Goal: Information Seeking & Learning: Learn about a topic

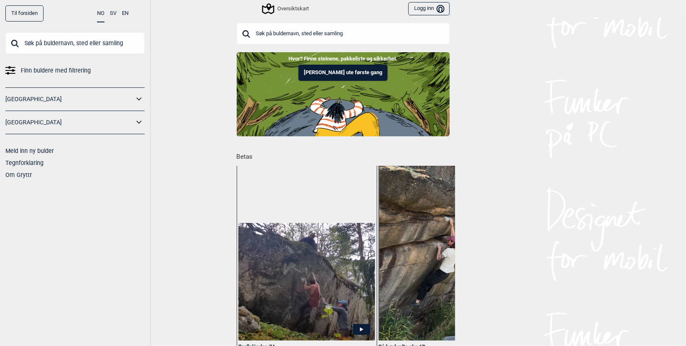
click at [302, 31] on input "text" at bounding box center [343, 34] width 213 height 22
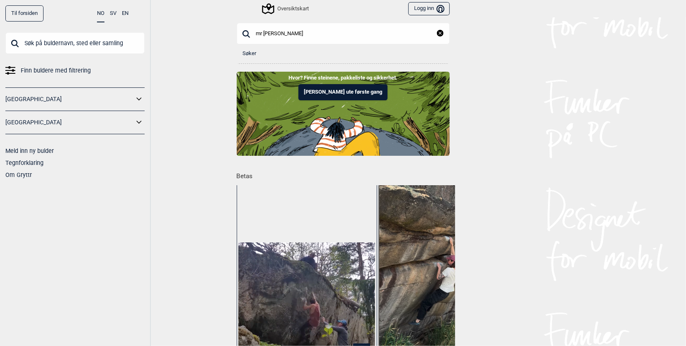
type input "mr [PERSON_NAME]"
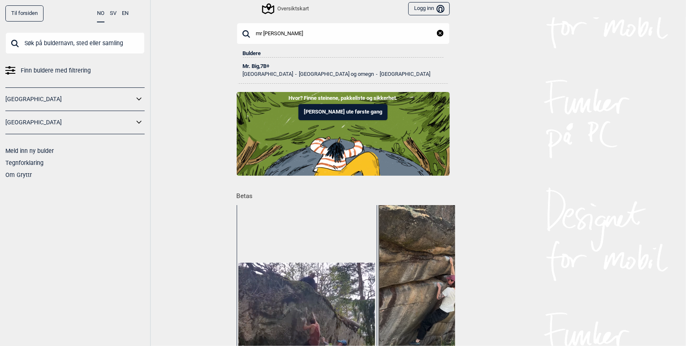
click at [243, 67] on div "Mr. Big , 7B+" at bounding box center [343, 66] width 201 height 6
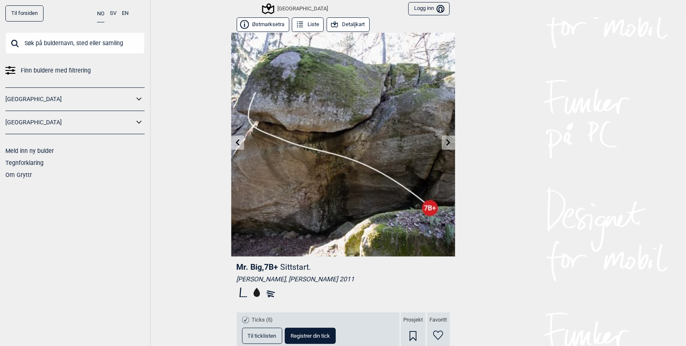
click at [234, 143] on icon at bounding box center [237, 142] width 7 height 7
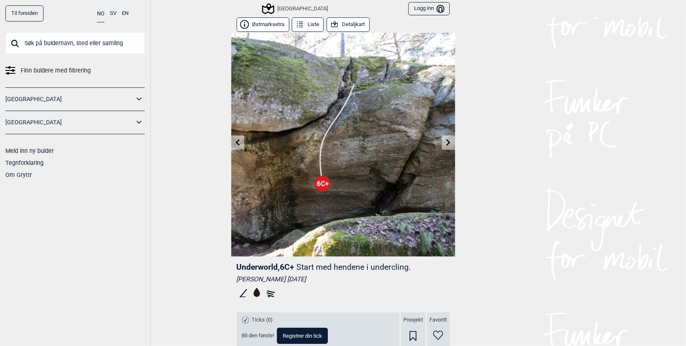
click at [234, 143] on icon at bounding box center [237, 142] width 7 height 7
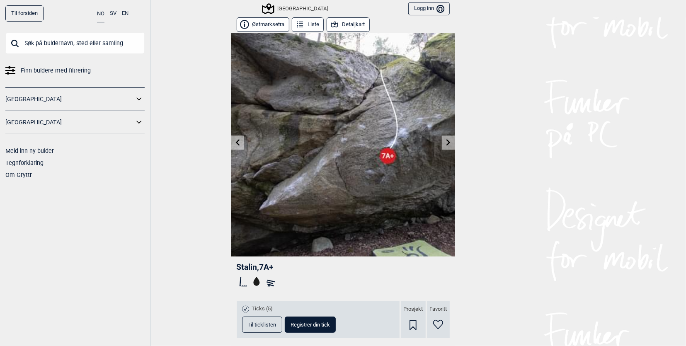
click at [234, 142] on icon at bounding box center [237, 142] width 7 height 7
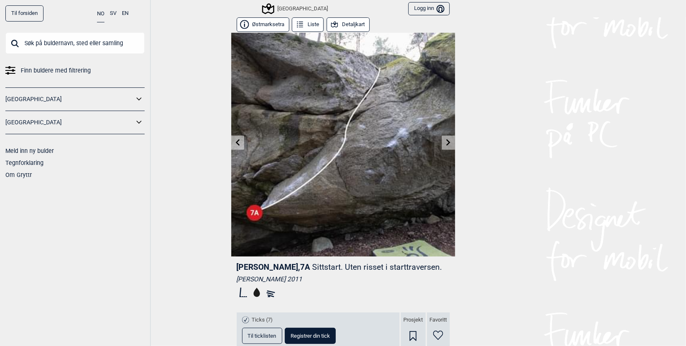
click at [234, 142] on icon at bounding box center [237, 142] width 7 height 7
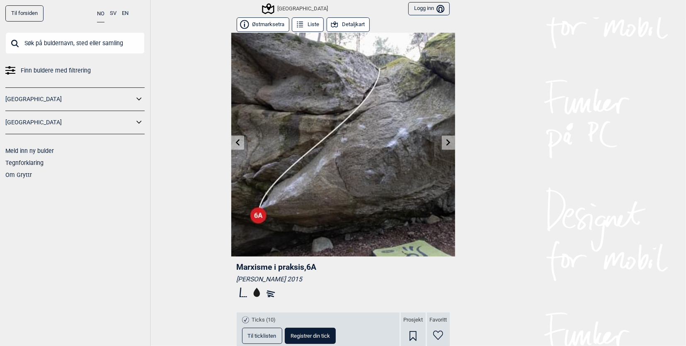
click at [234, 142] on icon at bounding box center [237, 142] width 7 height 7
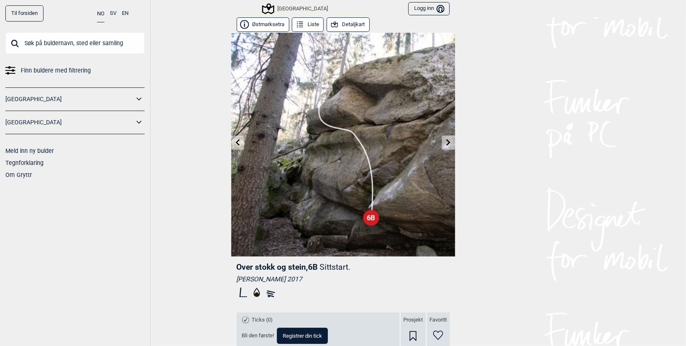
click at [234, 142] on icon at bounding box center [237, 142] width 7 height 7
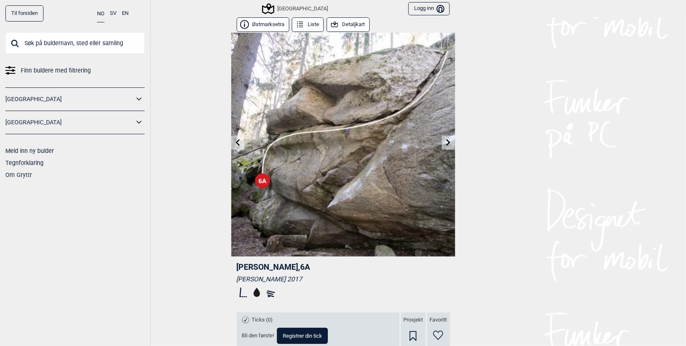
click at [234, 142] on icon at bounding box center [237, 142] width 7 height 7
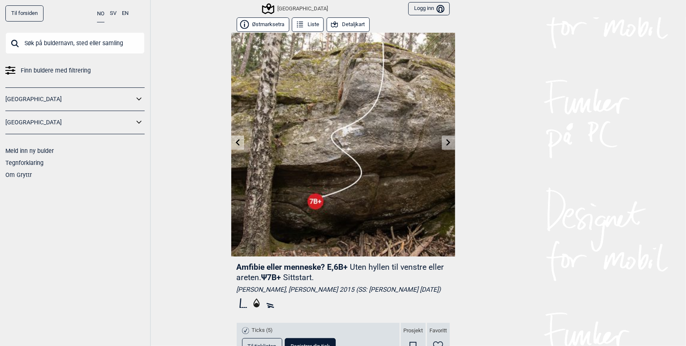
click at [234, 142] on icon at bounding box center [237, 142] width 7 height 7
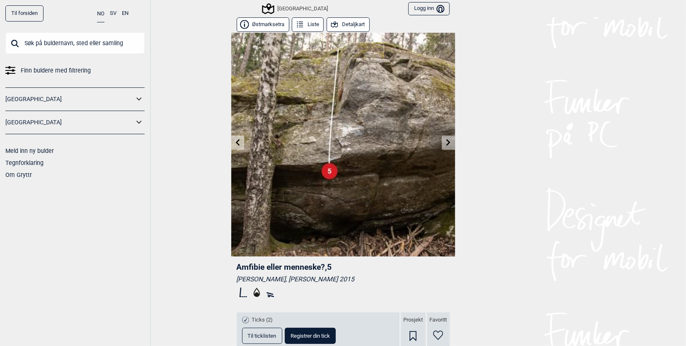
click at [234, 142] on icon at bounding box center [237, 142] width 7 height 7
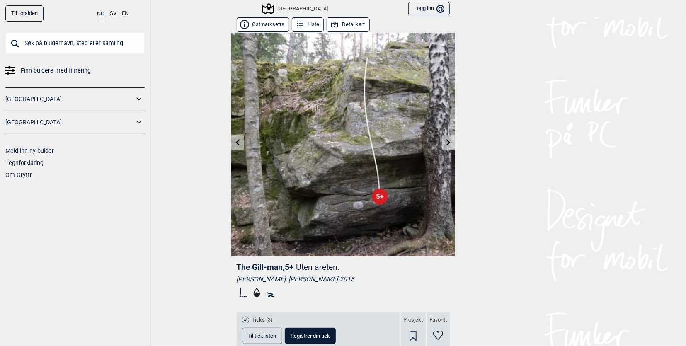
click at [234, 142] on icon at bounding box center [237, 142] width 7 height 7
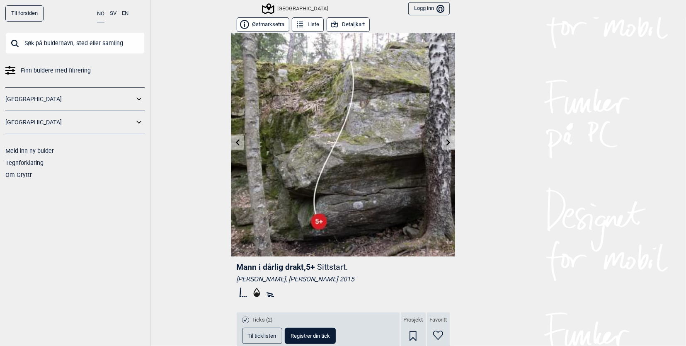
click at [234, 142] on icon at bounding box center [237, 142] width 7 height 7
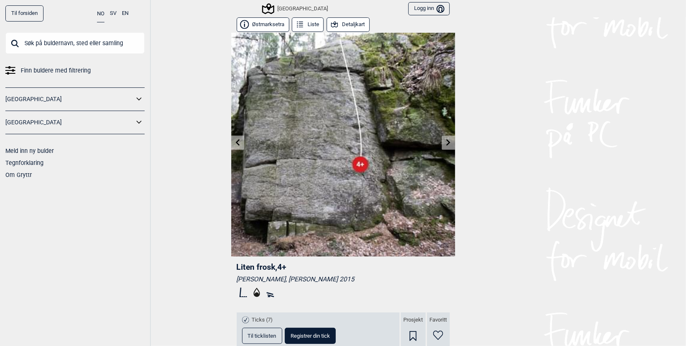
click at [234, 142] on icon at bounding box center [237, 142] width 7 height 7
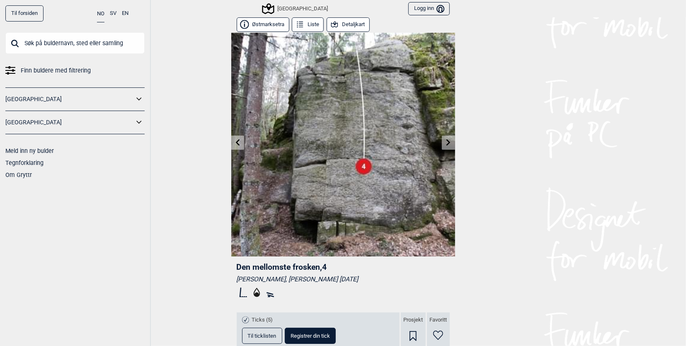
click at [234, 144] on icon at bounding box center [237, 142] width 7 height 7
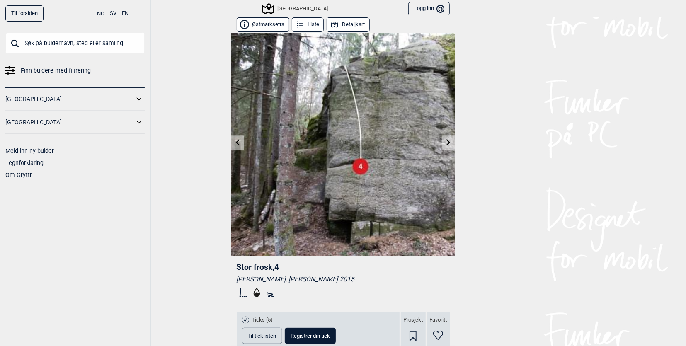
click at [231, 142] on link at bounding box center [237, 143] width 13 height 14
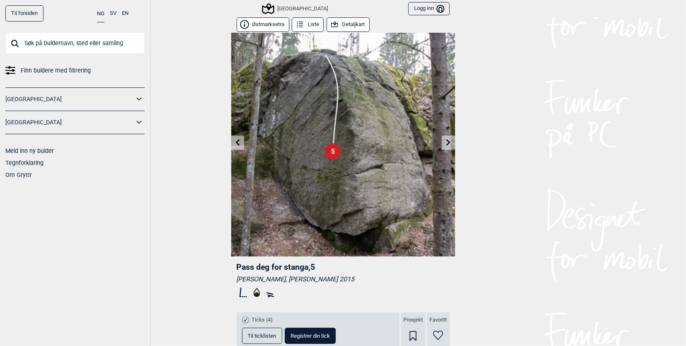
click at [231, 142] on link at bounding box center [237, 143] width 13 height 14
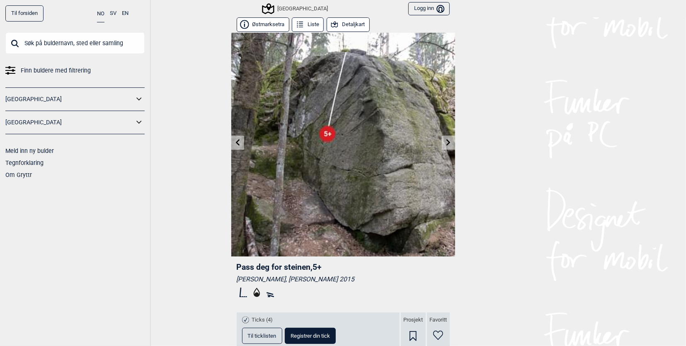
click at [57, 68] on span "Finn buldere med filtrering" at bounding box center [56, 71] width 70 height 12
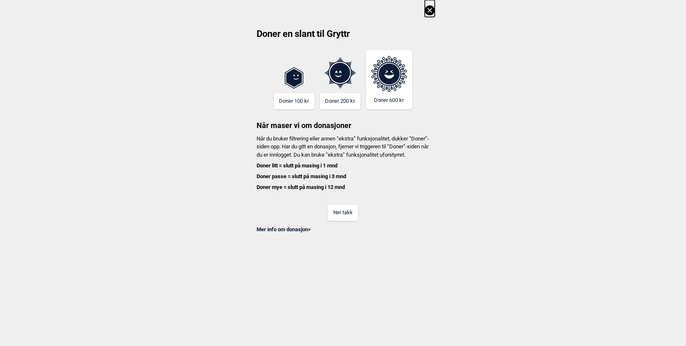
click at [334, 221] on button "Nei takk" at bounding box center [343, 213] width 30 height 16
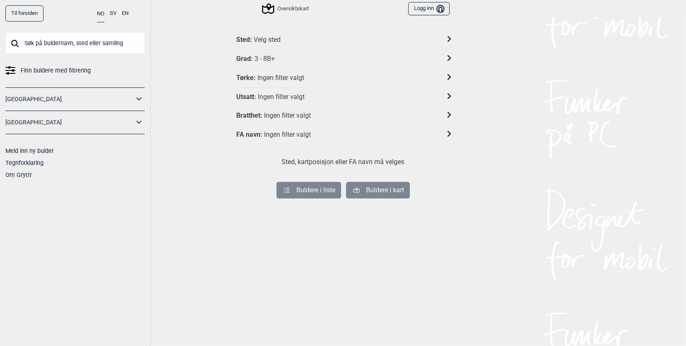
click at [443, 34] on div at bounding box center [444, 40] width 11 height 12
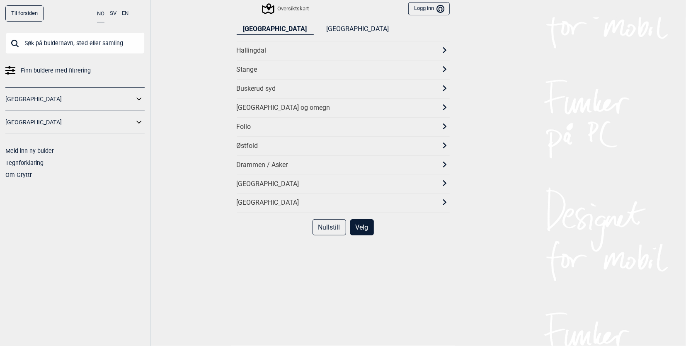
click at [369, 102] on div "[GEOGRAPHIC_DATA] og omegn" at bounding box center [343, 107] width 213 height 19
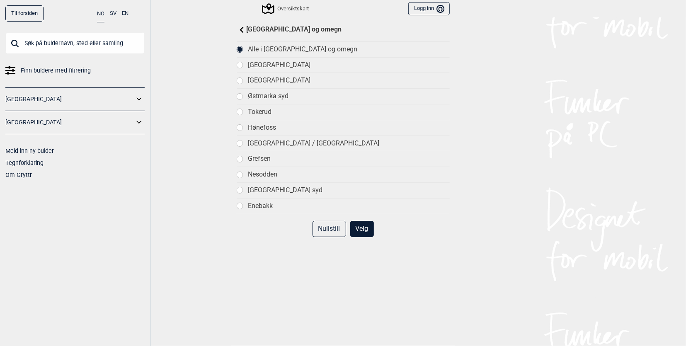
click at [237, 78] on div at bounding box center [240, 81] width 6 height 6
click at [360, 225] on button "Velg" at bounding box center [362, 229] width 24 height 16
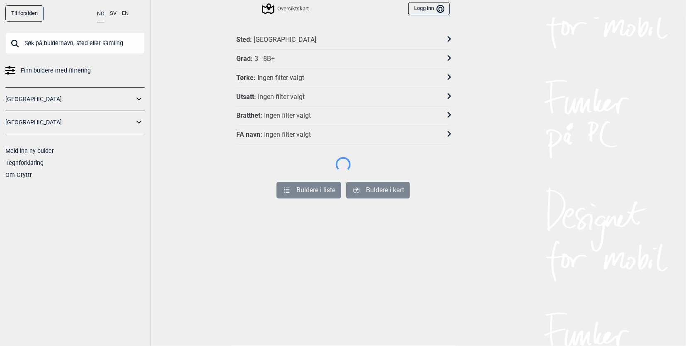
click at [447, 58] on icon at bounding box center [449, 58] width 4 height 6
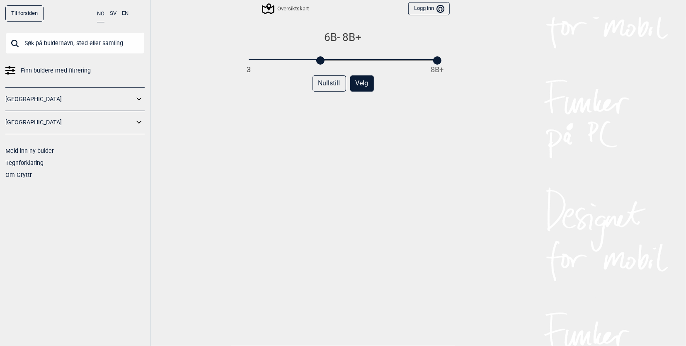
drag, startPoint x: 247, startPoint y: 61, endPoint x: 319, endPoint y: 60, distance: 71.3
click at [319, 60] on div at bounding box center [320, 60] width 8 height 8
drag, startPoint x: 435, startPoint y: 60, endPoint x: 360, endPoint y: 60, distance: 74.6
click at [361, 60] on div at bounding box center [365, 60] width 8 height 8
click at [359, 84] on button "Velg" at bounding box center [362, 83] width 24 height 16
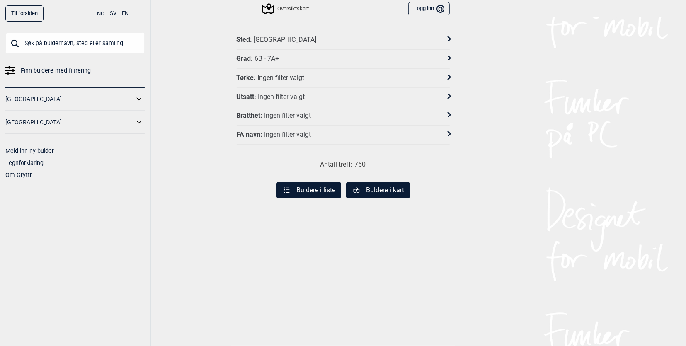
click at [368, 187] on button "Buldere i kart" at bounding box center [378, 190] width 64 height 17
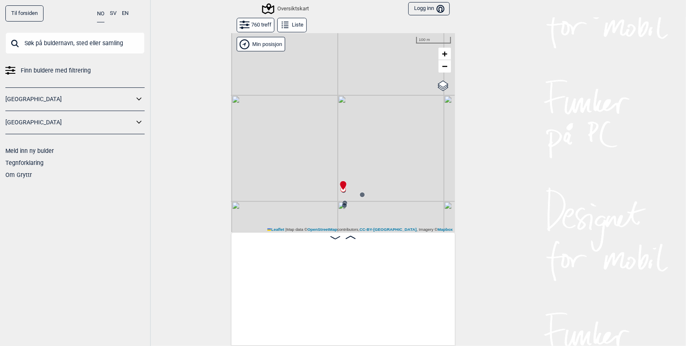
scroll to position [0, 65]
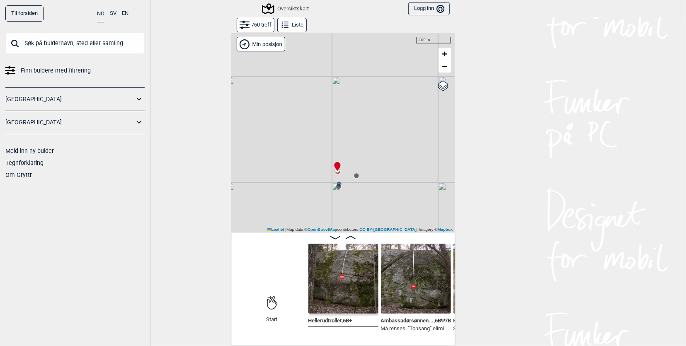
drag, startPoint x: 372, startPoint y: 205, endPoint x: 366, endPoint y: 186, distance: 19.9
click at [366, 186] on div "Gol [GEOGRAPHIC_DATA] Kolomoen [GEOGRAPHIC_DATA] [GEOGRAPHIC_DATA][PERSON_NAME]…" at bounding box center [343, 133] width 224 height 200
click at [442, 65] on span "−" at bounding box center [444, 66] width 5 height 10
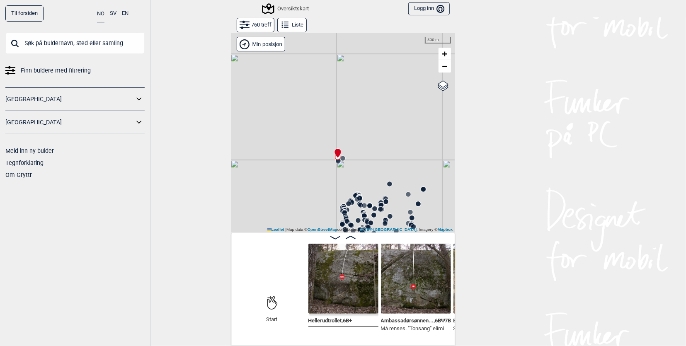
drag, startPoint x: 406, startPoint y: 129, endPoint x: 402, endPoint y: 102, distance: 27.6
click at [402, 102] on div "Gol [GEOGRAPHIC_DATA] Kolomoen [GEOGRAPHIC_DATA] [GEOGRAPHIC_DATA][PERSON_NAME]…" at bounding box center [343, 133] width 224 height 200
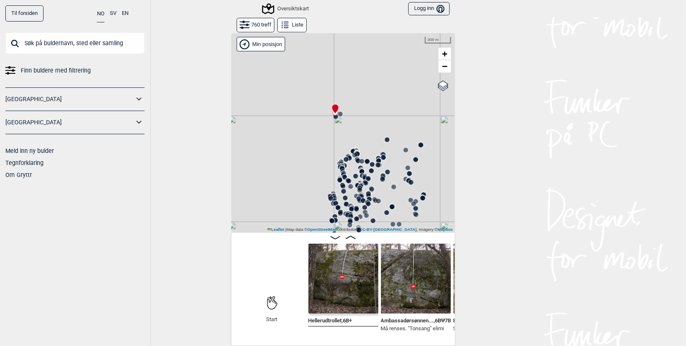
drag, startPoint x: 395, startPoint y: 130, endPoint x: 393, endPoint y: 84, distance: 45.7
click at [393, 81] on div "Gol [GEOGRAPHIC_DATA] Kolomoen [GEOGRAPHIC_DATA] [GEOGRAPHIC_DATA][PERSON_NAME]…" at bounding box center [343, 133] width 224 height 200
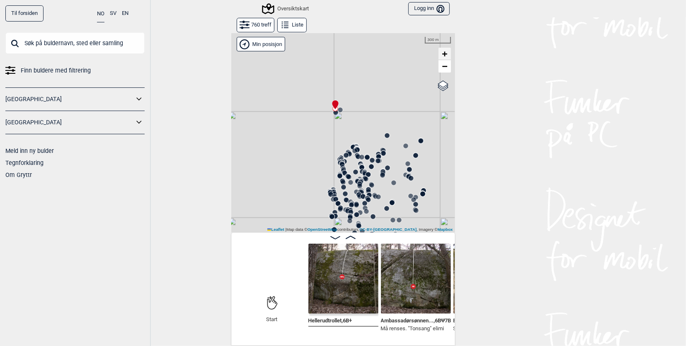
click at [442, 56] on span "+" at bounding box center [444, 53] width 5 height 10
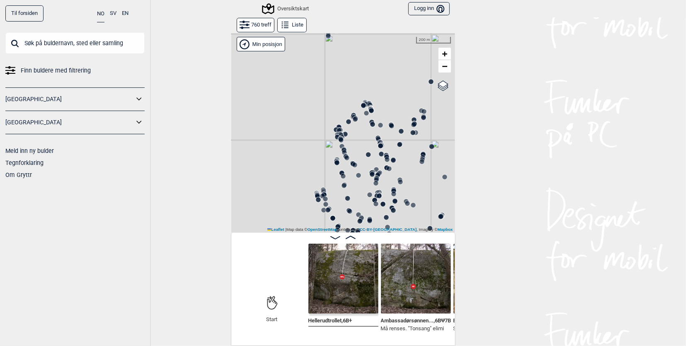
click at [361, 106] on circle at bounding box center [363, 105] width 5 height 5
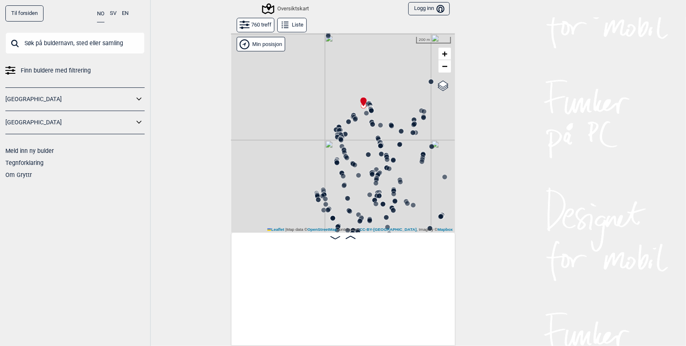
scroll to position [0, 1828]
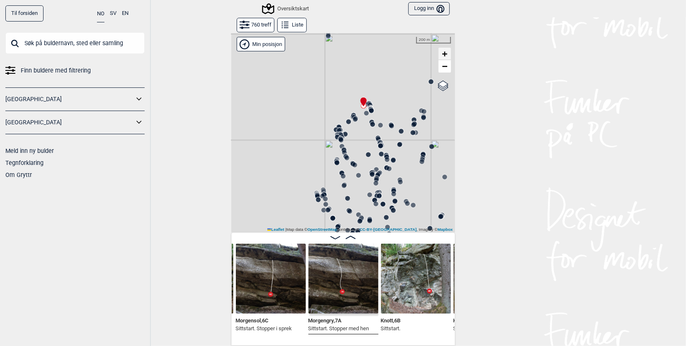
click at [442, 53] on span "+" at bounding box center [444, 53] width 5 height 10
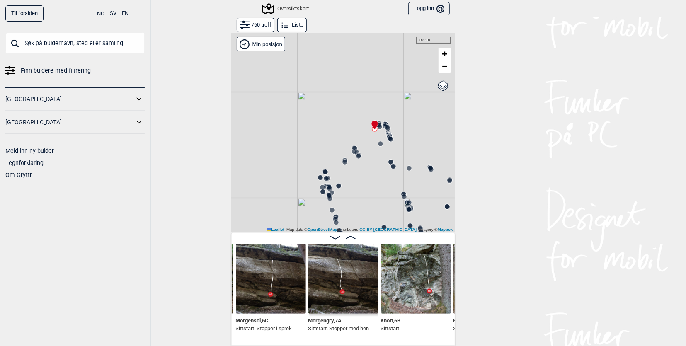
drag, startPoint x: 384, startPoint y: 91, endPoint x: 375, endPoint y: 195, distance: 104.4
click at [375, 195] on div "Gol [GEOGRAPHIC_DATA] Kolomoen [GEOGRAPHIC_DATA] [GEOGRAPHIC_DATA][PERSON_NAME]…" at bounding box center [343, 133] width 224 height 200
click at [269, 297] on img at bounding box center [271, 279] width 70 height 70
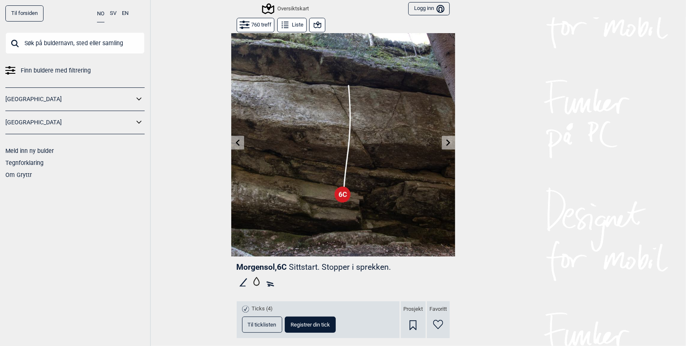
click at [449, 140] on button at bounding box center [448, 143] width 13 height 14
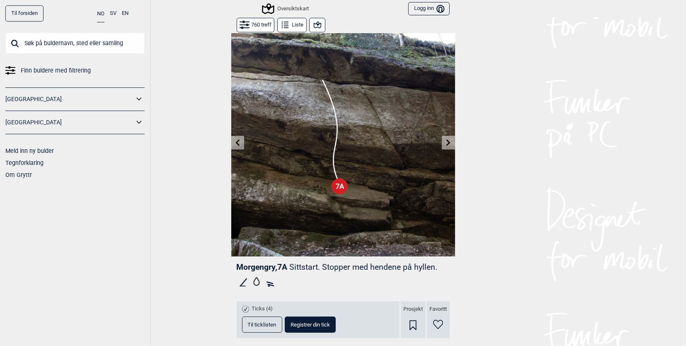
click at [449, 140] on button at bounding box center [448, 143] width 13 height 14
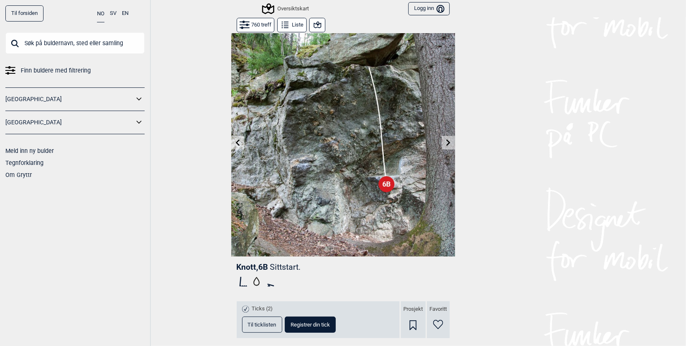
click at [449, 140] on button at bounding box center [448, 143] width 13 height 14
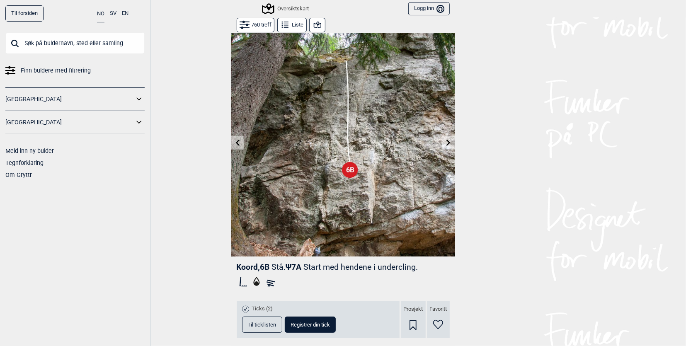
click at [234, 145] on icon at bounding box center [237, 142] width 7 height 7
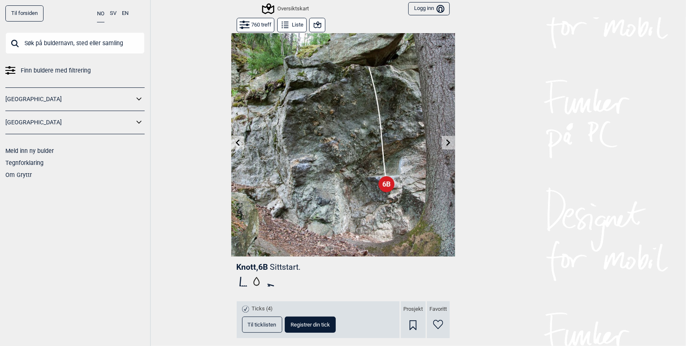
click at [234, 145] on icon at bounding box center [237, 142] width 7 height 7
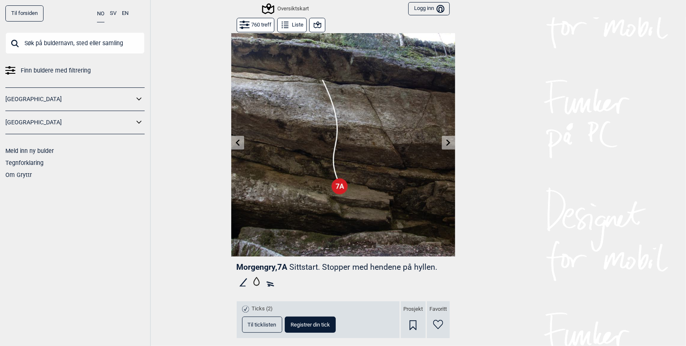
click at [234, 145] on icon at bounding box center [237, 142] width 7 height 7
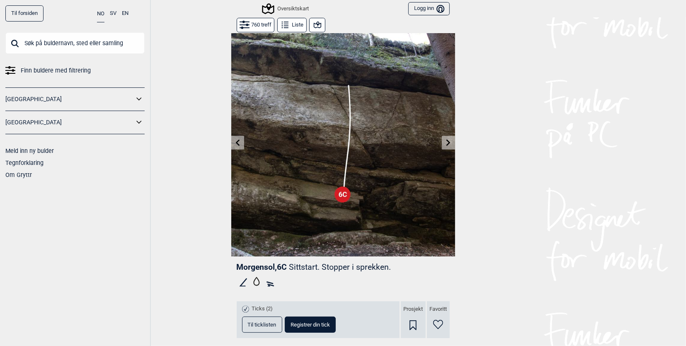
click at [234, 145] on icon at bounding box center [237, 142] width 7 height 7
click at [288, 8] on div "Oversiktskart" at bounding box center [286, 9] width 46 height 10
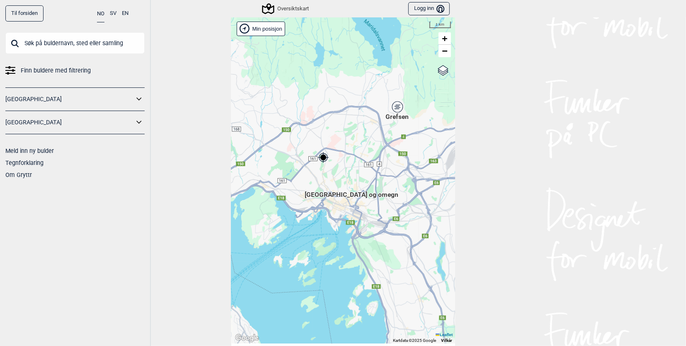
click at [67, 46] on input "text" at bounding box center [74, 43] width 139 height 22
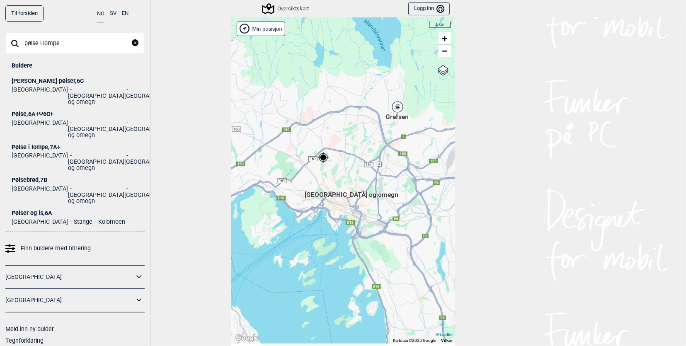
type input "pølse i lompe"
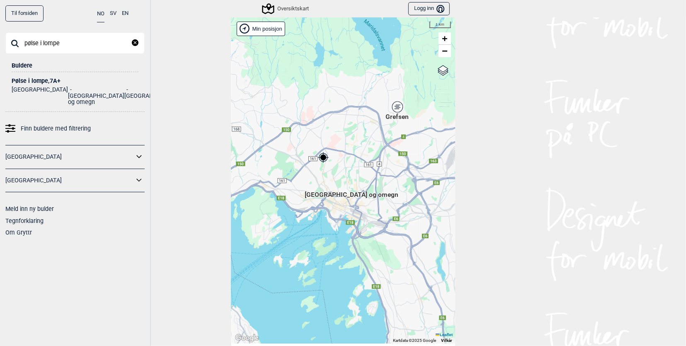
click at [67, 81] on div "Pølse i lompe , 7A+" at bounding box center [75, 81] width 127 height 6
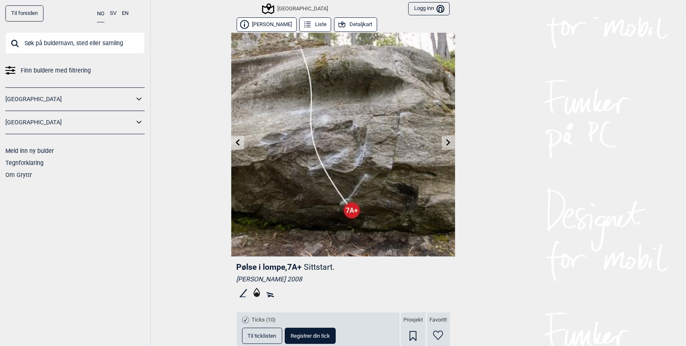
click at [235, 144] on icon at bounding box center [237, 142] width 4 height 7
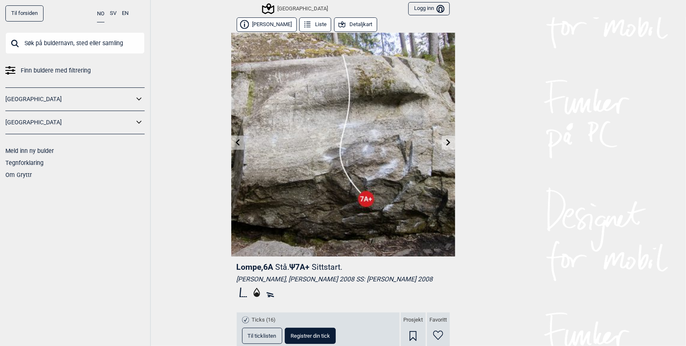
click at [446, 143] on icon at bounding box center [448, 142] width 4 height 7
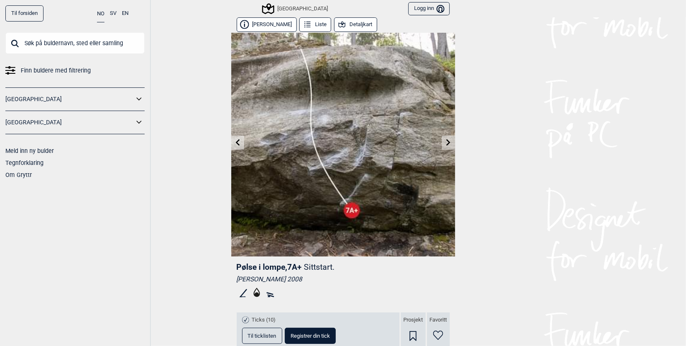
click at [231, 145] on link at bounding box center [237, 143] width 13 height 14
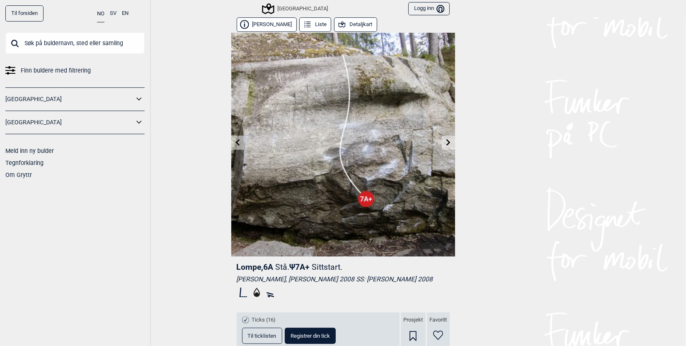
click at [231, 145] on link at bounding box center [237, 143] width 13 height 14
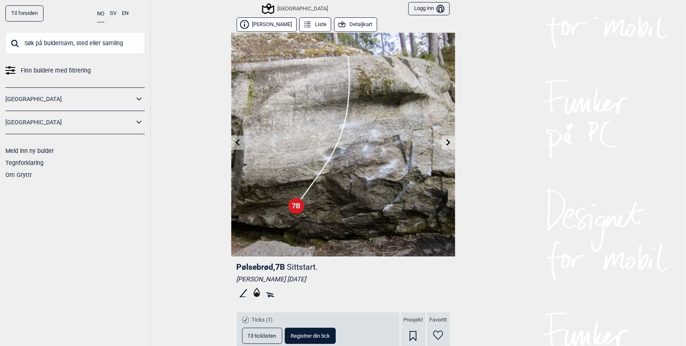
click at [231, 145] on link at bounding box center [237, 143] width 13 height 14
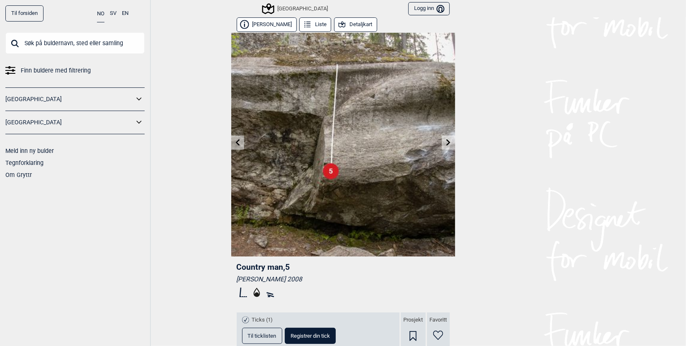
click at [231, 145] on link at bounding box center [237, 143] width 13 height 14
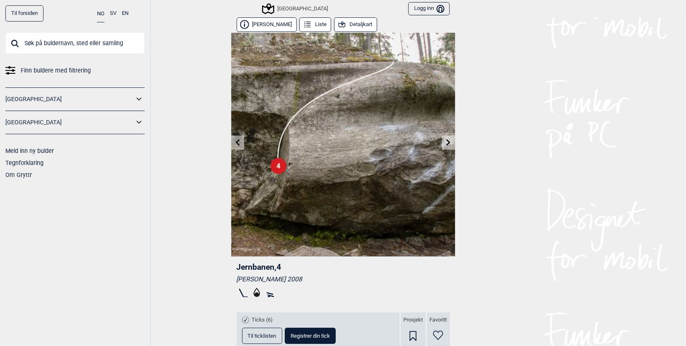
click at [446, 146] on link at bounding box center [448, 143] width 13 height 14
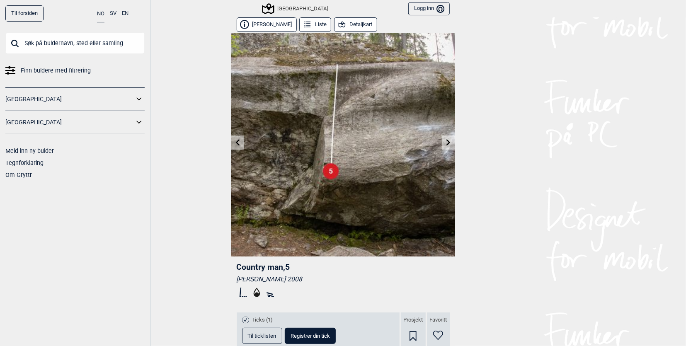
click at [446, 146] on link at bounding box center [448, 143] width 13 height 14
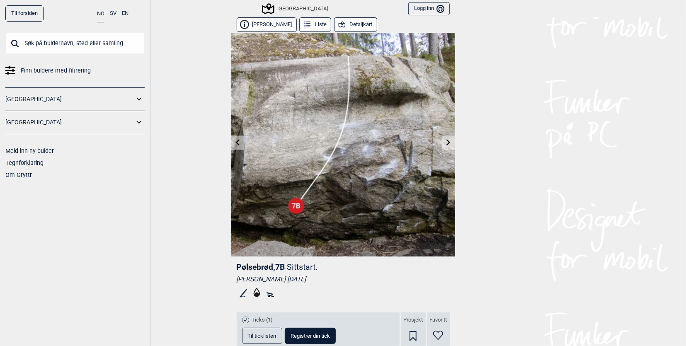
click at [446, 146] on link at bounding box center [448, 143] width 13 height 14
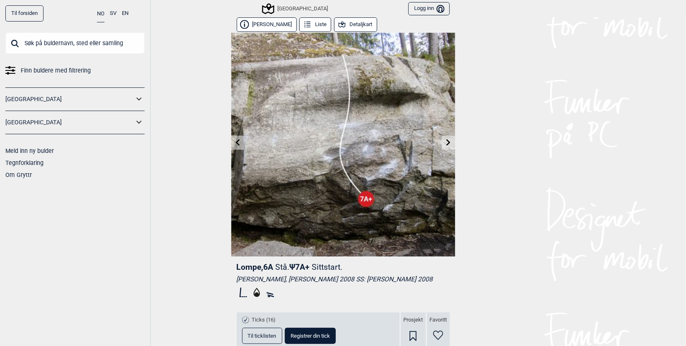
click at [446, 146] on link at bounding box center [448, 143] width 13 height 14
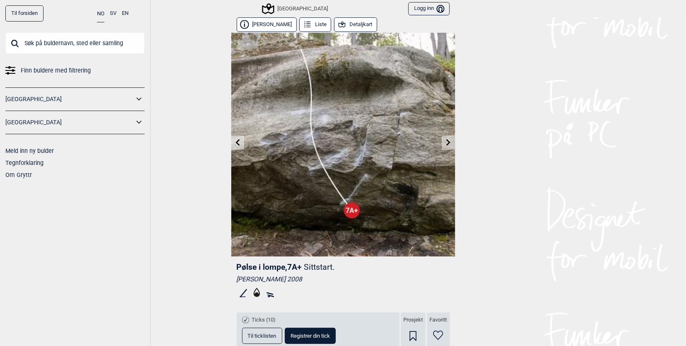
click at [446, 146] on link at bounding box center [448, 143] width 13 height 14
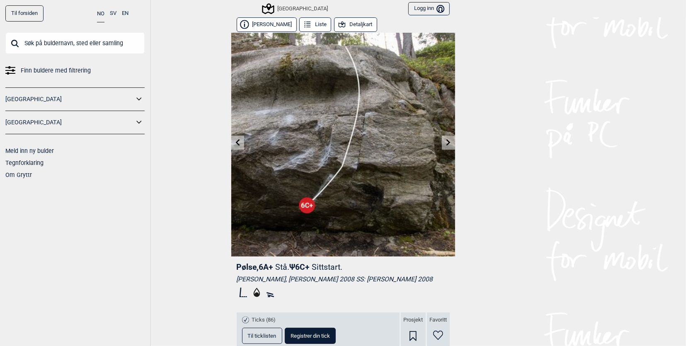
click at [446, 146] on link at bounding box center [448, 143] width 13 height 14
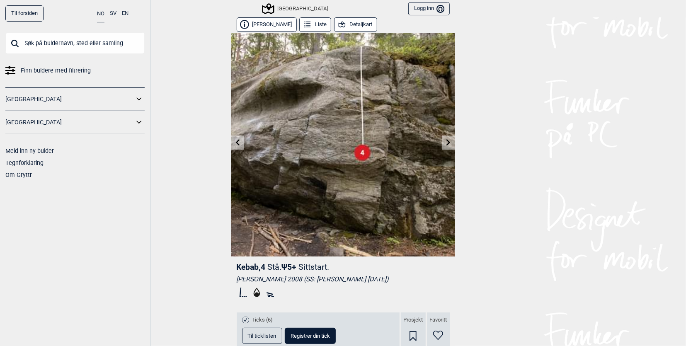
click at [446, 146] on link at bounding box center [448, 143] width 13 height 14
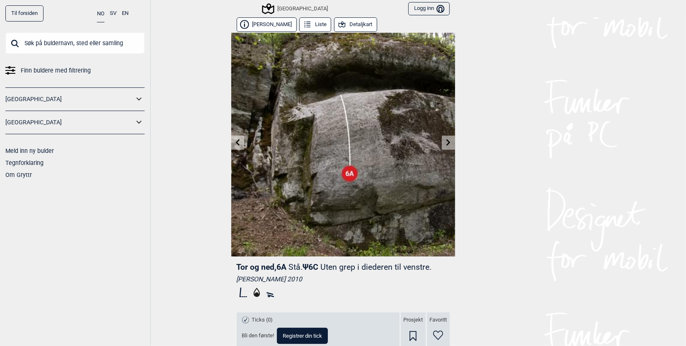
click at [446, 146] on link at bounding box center [448, 143] width 13 height 14
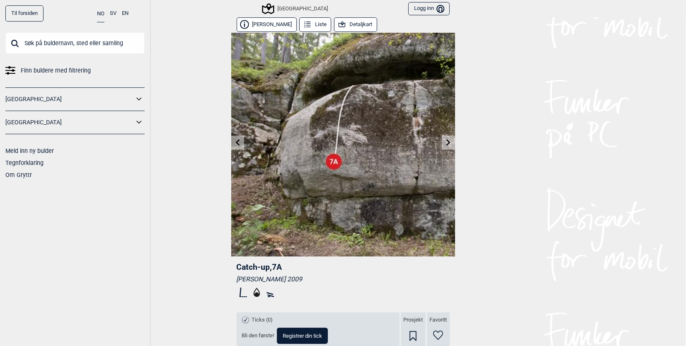
click at [446, 146] on link at bounding box center [448, 143] width 13 height 14
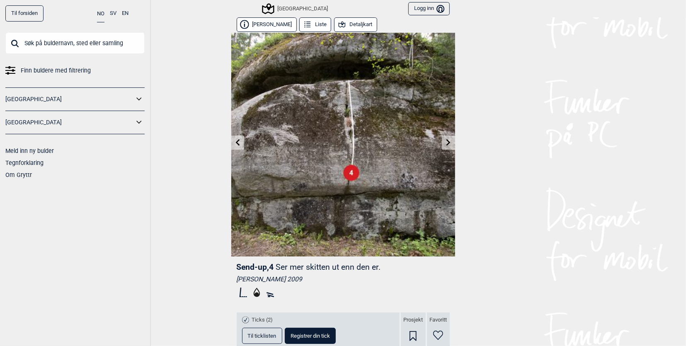
click at [446, 146] on link at bounding box center [448, 143] width 13 height 14
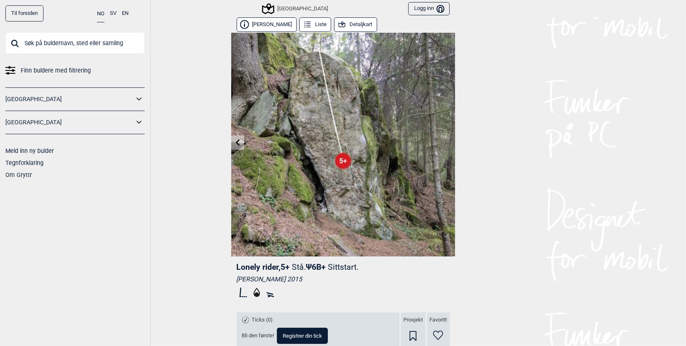
click at [446, 146] on img at bounding box center [343, 145] width 224 height 224
click at [234, 141] on icon at bounding box center [237, 142] width 7 height 7
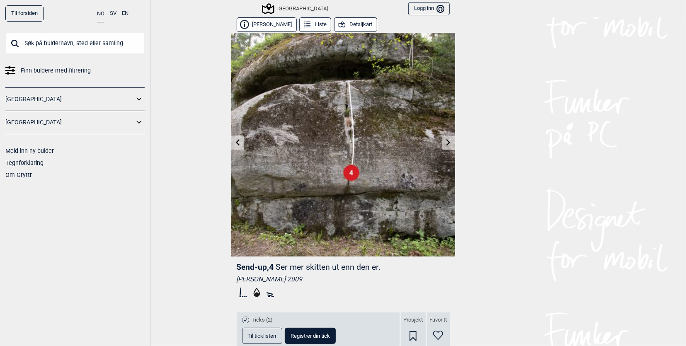
click at [234, 141] on icon at bounding box center [237, 142] width 7 height 7
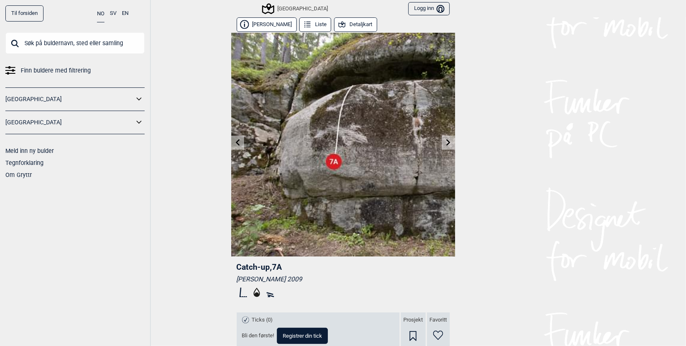
click at [234, 141] on icon at bounding box center [237, 142] width 7 height 7
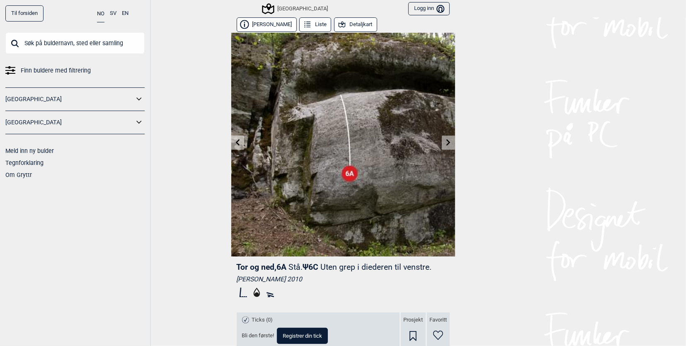
click at [234, 141] on icon at bounding box center [237, 142] width 7 height 7
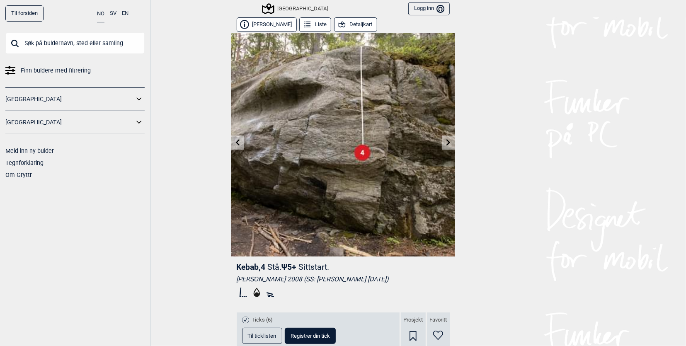
click at [234, 141] on icon at bounding box center [237, 142] width 7 height 7
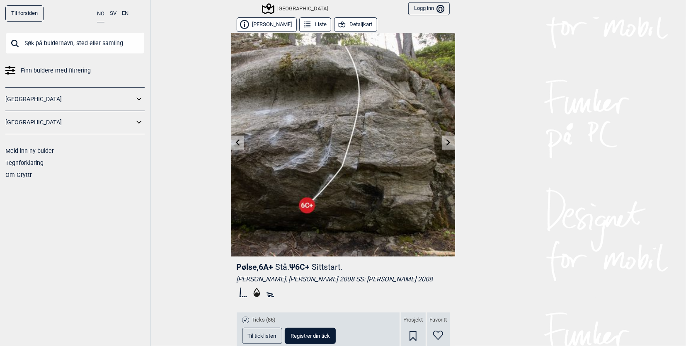
click at [234, 141] on icon at bounding box center [237, 142] width 7 height 7
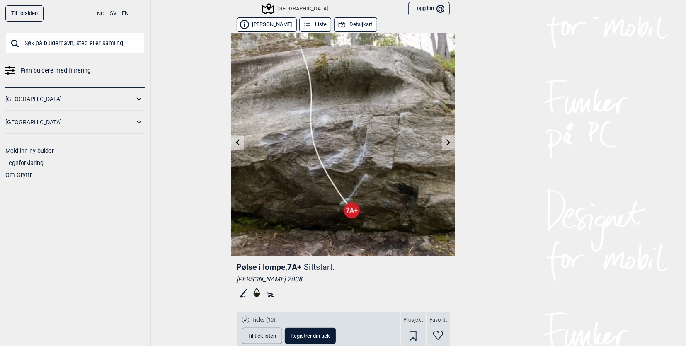
click at [234, 141] on icon at bounding box center [237, 142] width 7 height 7
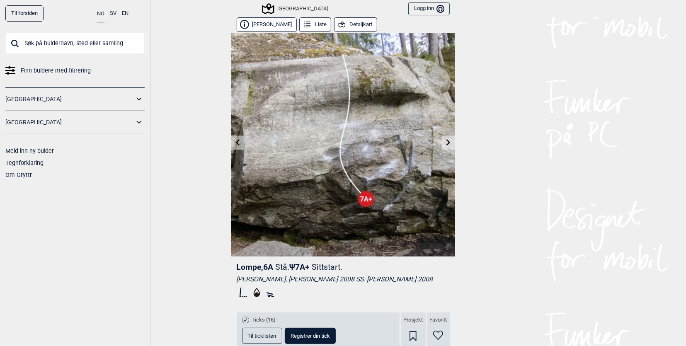
click at [234, 141] on icon at bounding box center [237, 142] width 7 height 7
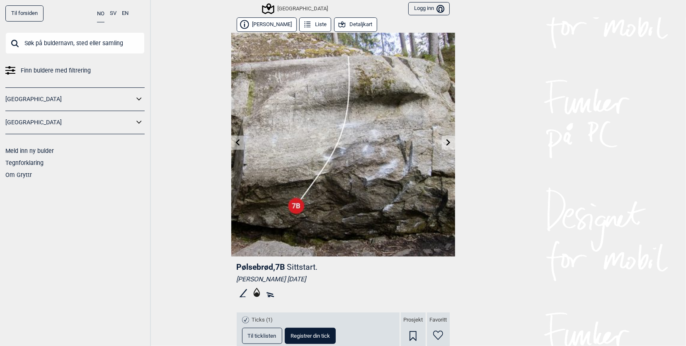
click at [234, 141] on icon at bounding box center [237, 142] width 7 height 7
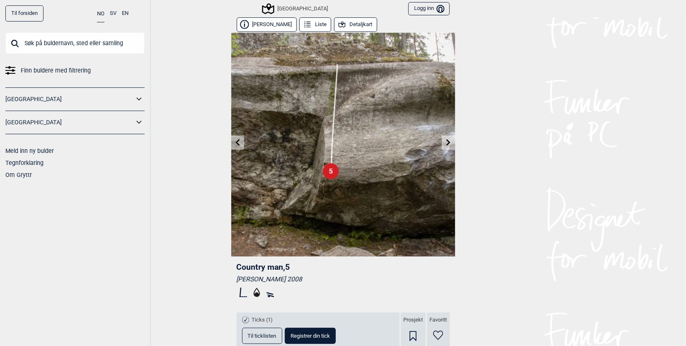
click at [234, 141] on icon at bounding box center [237, 142] width 7 height 7
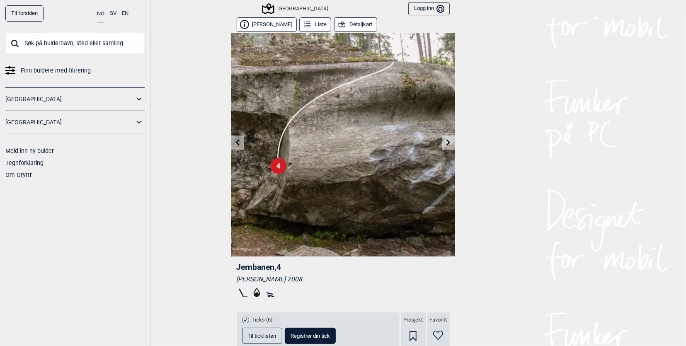
click at [234, 141] on icon at bounding box center [237, 142] width 7 height 7
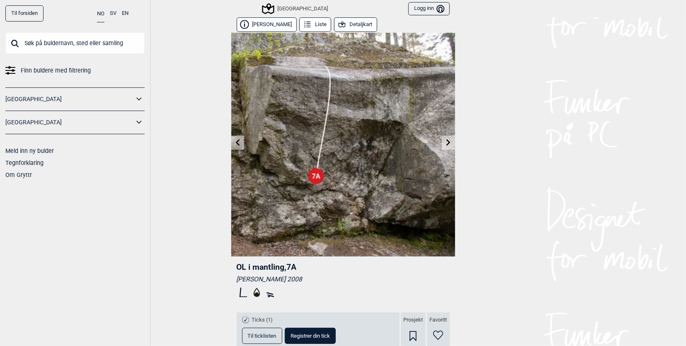
click at [234, 141] on icon at bounding box center [237, 142] width 7 height 7
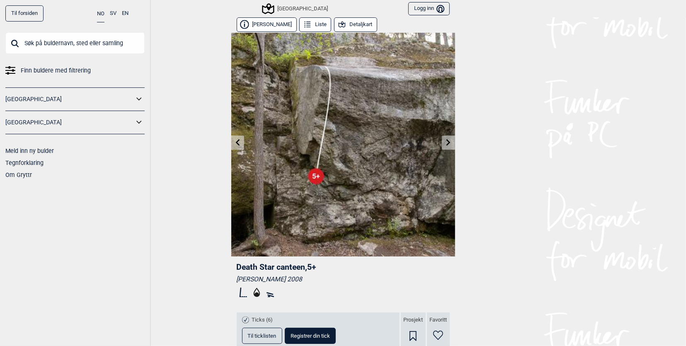
click at [234, 141] on icon at bounding box center [237, 142] width 7 height 7
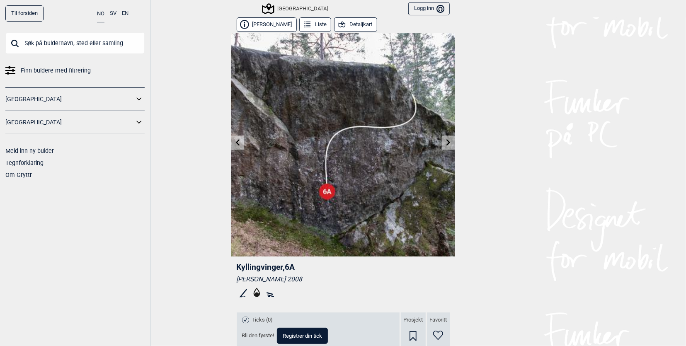
click at [234, 141] on icon at bounding box center [237, 142] width 7 height 7
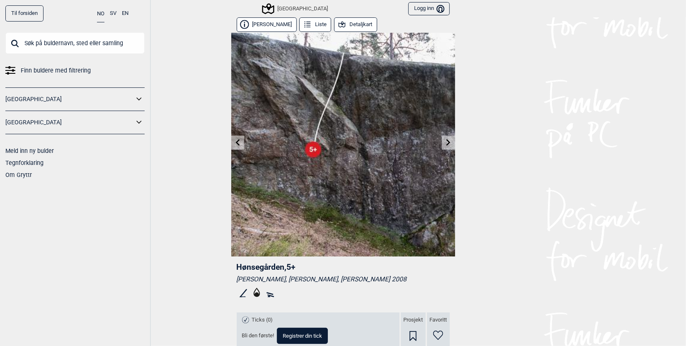
click at [349, 27] on button "Detaljkart" at bounding box center [355, 24] width 43 height 15
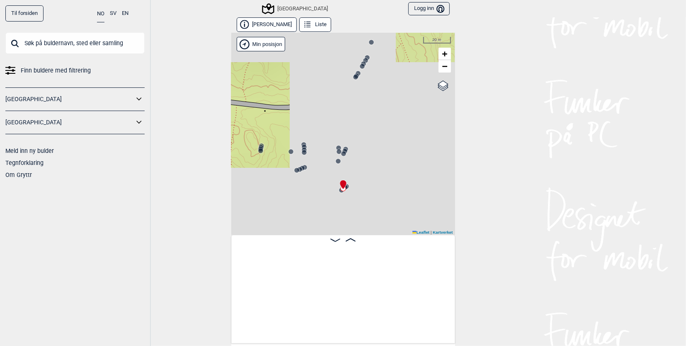
scroll to position [0, 21364]
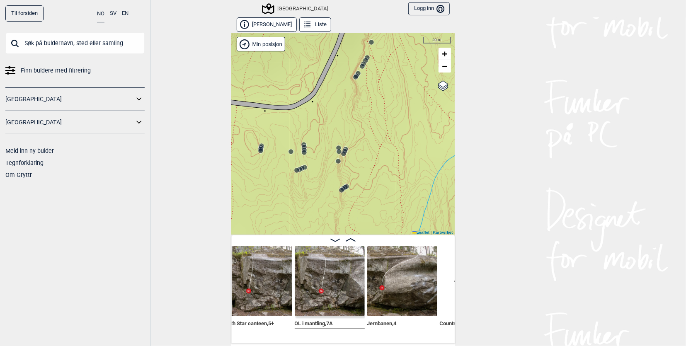
scroll to position [0, 21624]
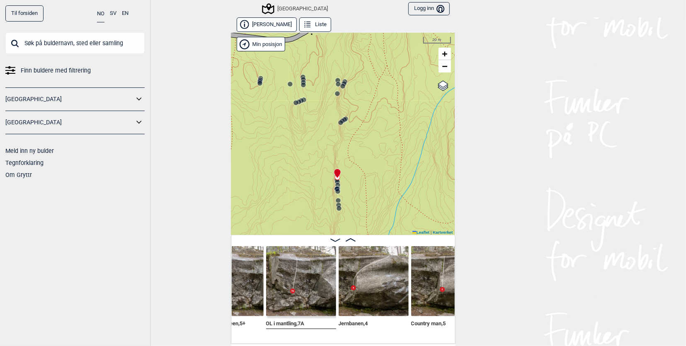
drag, startPoint x: 387, startPoint y: 196, endPoint x: 386, endPoint y: 129, distance: 66.7
click at [386, 128] on div "Speidersteinen Barnehageveggen Cowboyveggen Bølerveggen [GEOGRAPHIC_DATA]" at bounding box center [343, 134] width 224 height 202
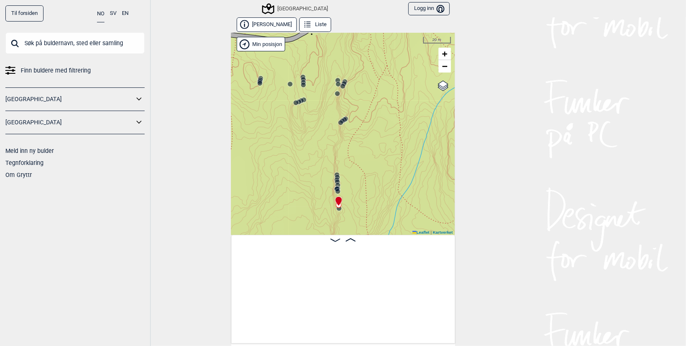
scroll to position [0, 22224]
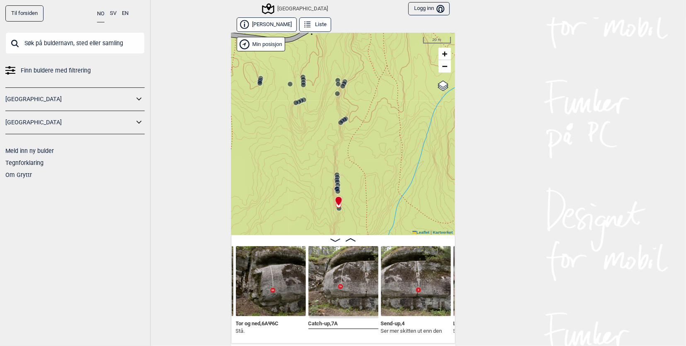
click at [335, 192] on circle at bounding box center [337, 191] width 5 height 5
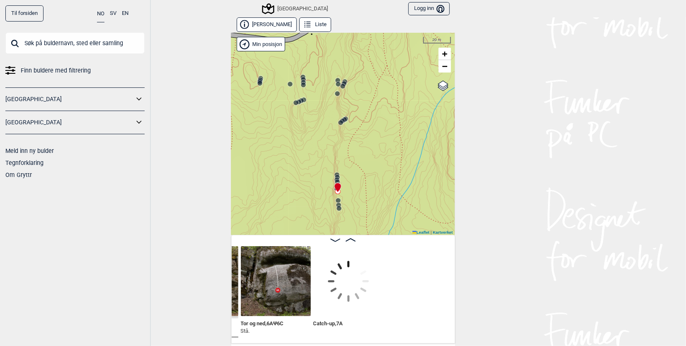
scroll to position [0, 22084]
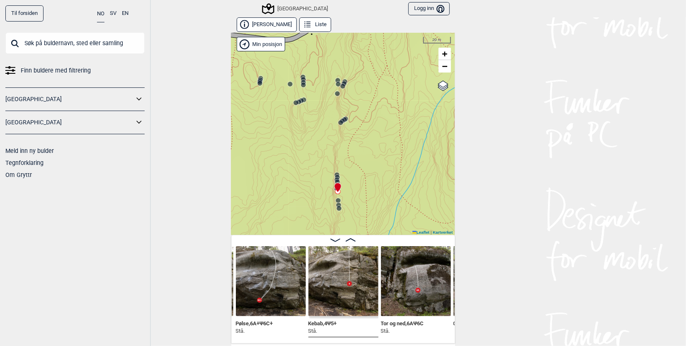
click at [335, 180] on circle at bounding box center [337, 181] width 5 height 5
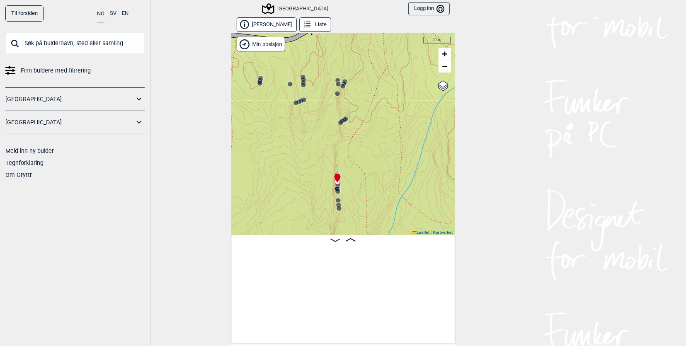
scroll to position [0, 21727]
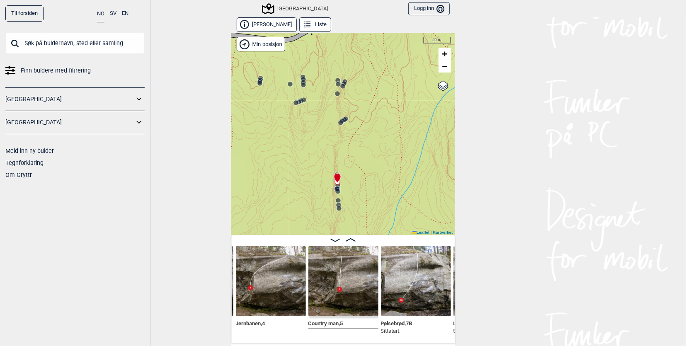
click at [368, 169] on div "Speidersteinen Barnehageveggen Cowboyveggen Bølerveggen [GEOGRAPHIC_DATA]" at bounding box center [343, 134] width 224 height 202
click at [338, 123] on circle at bounding box center [340, 122] width 5 height 5
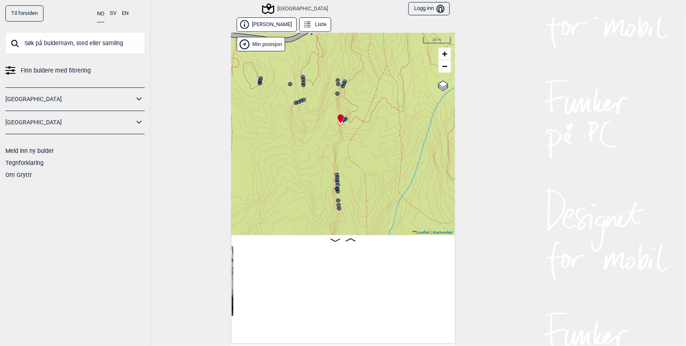
scroll to position [0, 21436]
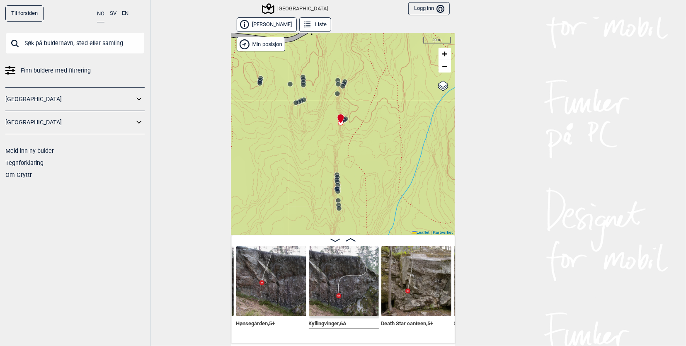
click at [344, 117] on icon at bounding box center [344, 119] width 7 height 7
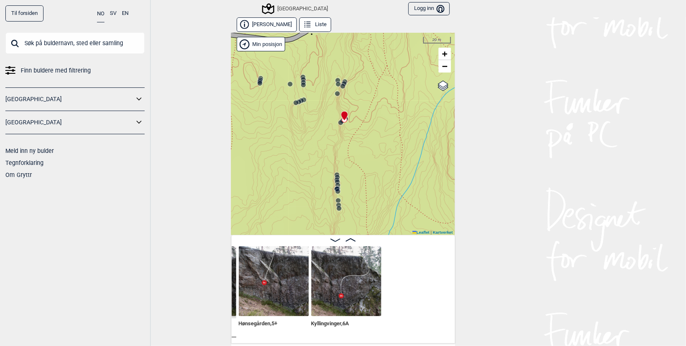
scroll to position [0, 21294]
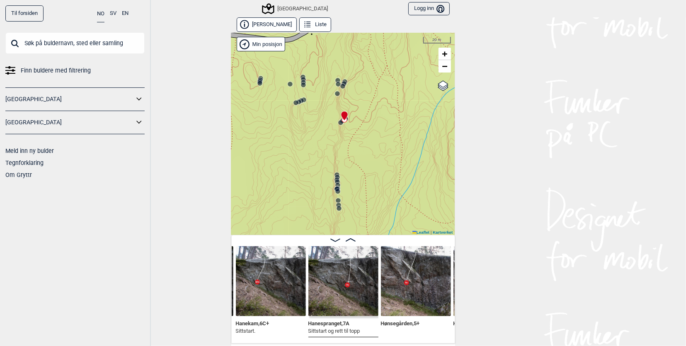
click at [342, 116] on icon at bounding box center [344, 115] width 6 height 9
click at [302, 101] on icon at bounding box center [303, 100] width 7 height 7
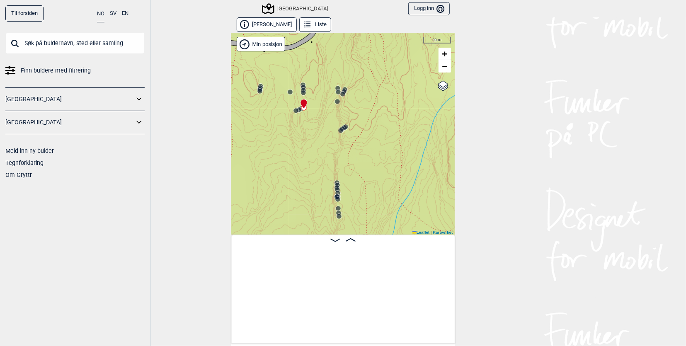
scroll to position [0, 19963]
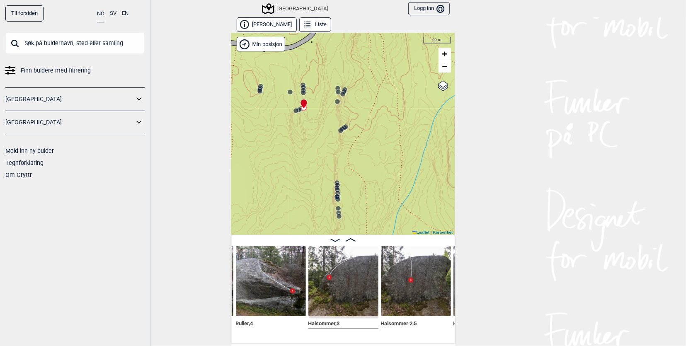
click at [293, 110] on circle at bounding box center [295, 110] width 5 height 5
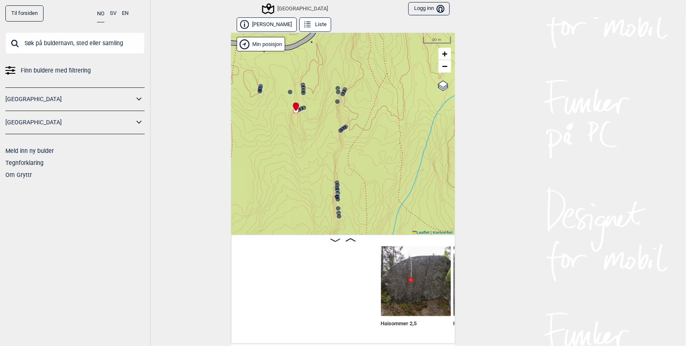
scroll to position [0, 20181]
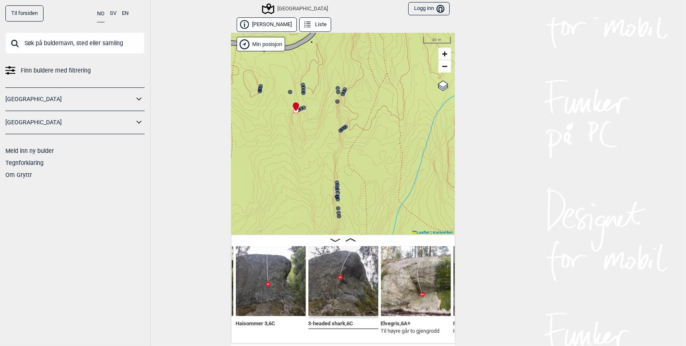
click at [336, 104] on icon at bounding box center [337, 101] width 7 height 7
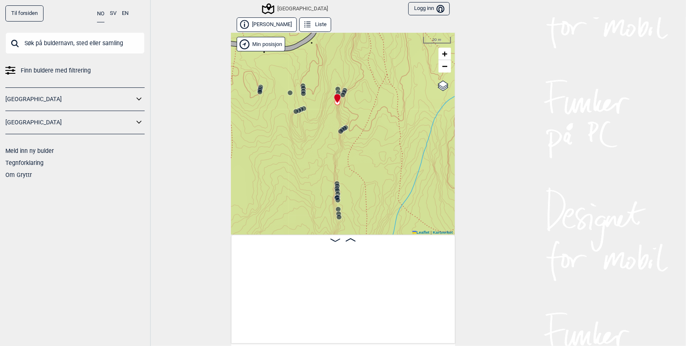
scroll to position [0, 21174]
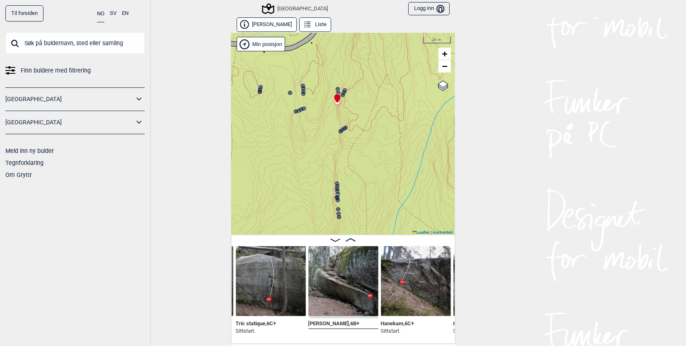
click at [342, 89] on icon at bounding box center [344, 92] width 7 height 7
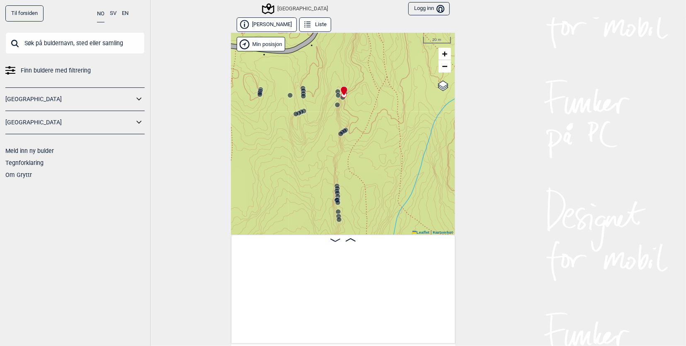
scroll to position [0, 20894]
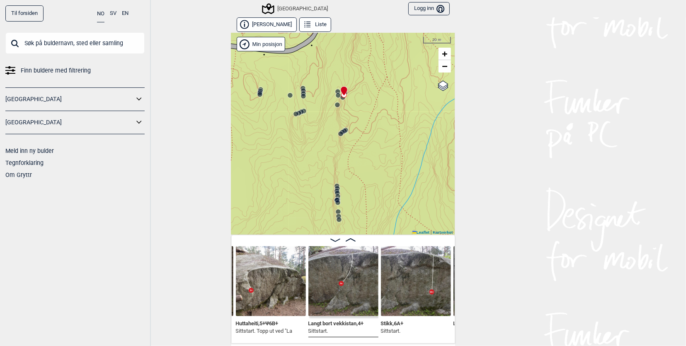
click at [301, 95] on circle at bounding box center [303, 96] width 5 height 5
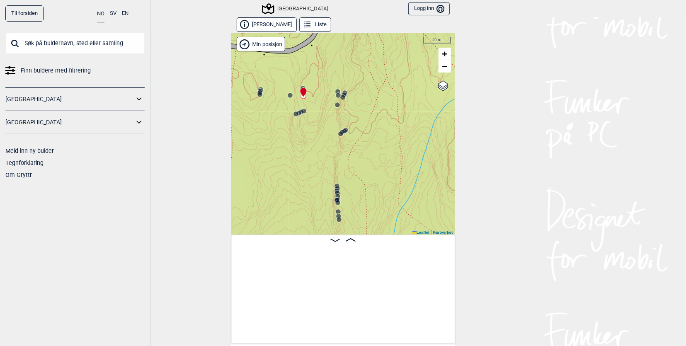
scroll to position [0, 19893]
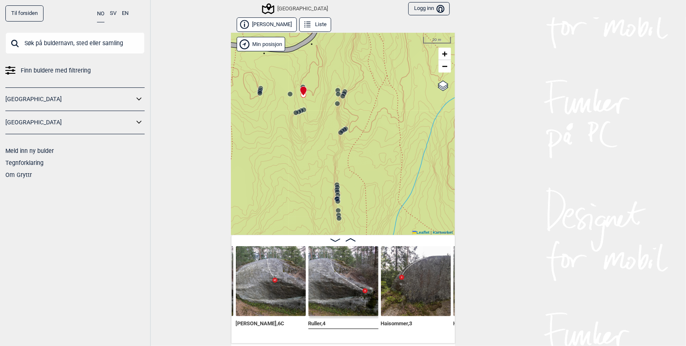
click at [300, 84] on div at bounding box center [301, 87] width 7 height 7
click at [300, 85] on div at bounding box center [301, 87] width 7 height 7
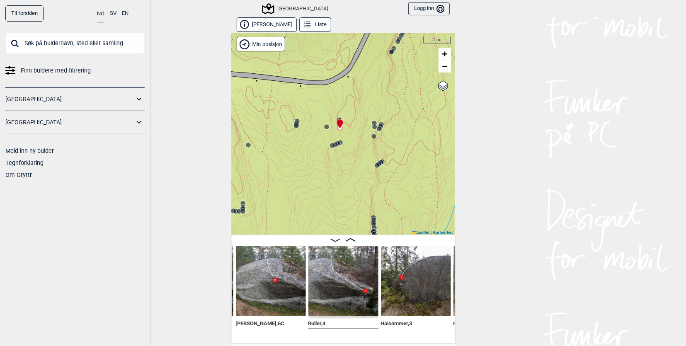
drag, startPoint x: 313, startPoint y: 107, endPoint x: 349, endPoint y: 140, distance: 49.0
click at [349, 140] on div "Speidersteinen Barnehageveggen Cowboyveggen Bølerveggen [GEOGRAPHIC_DATA]" at bounding box center [343, 134] width 224 height 202
click at [295, 124] on icon at bounding box center [296, 126] width 7 height 7
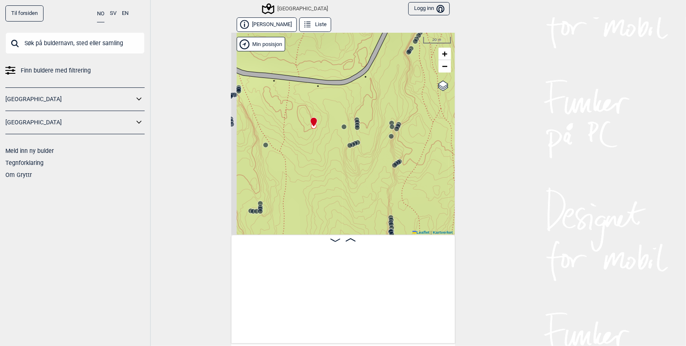
scroll to position [0, 19333]
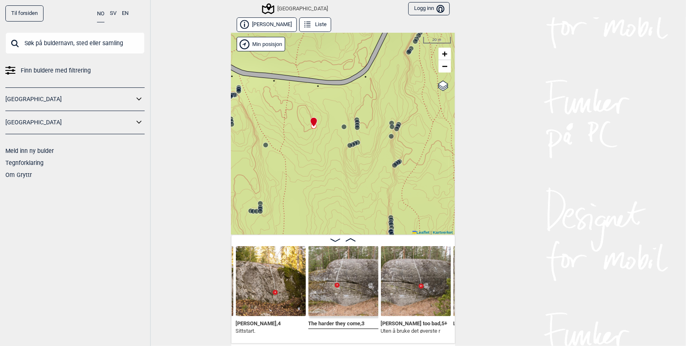
click at [258, 212] on circle at bounding box center [260, 211] width 5 height 5
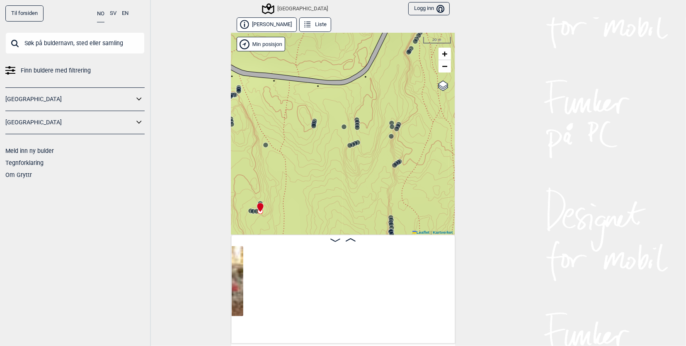
scroll to position [0, 19052]
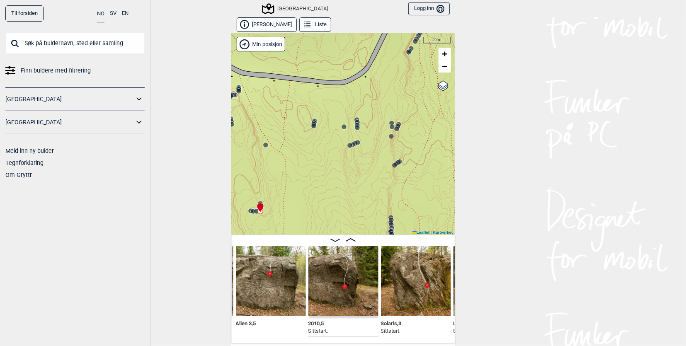
click at [254, 213] on circle at bounding box center [256, 211] width 5 height 5
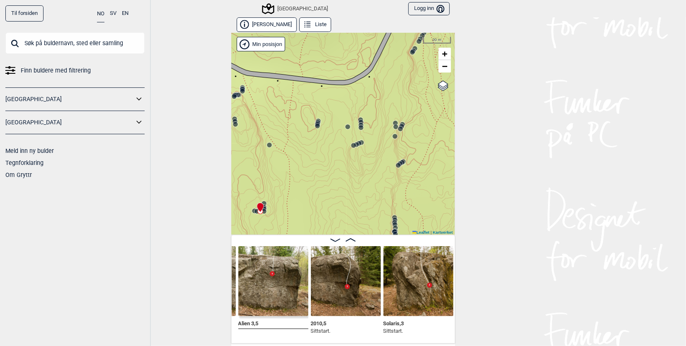
scroll to position [0, 18982]
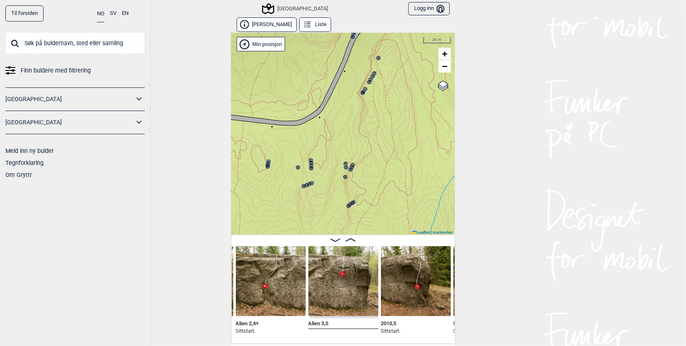
drag, startPoint x: 345, startPoint y: 195, endPoint x: 296, endPoint y: 235, distance: 64.0
click at [296, 235] on div "Speidersteinen Barnehageveggen Cowboyveggen Bølerveggen [GEOGRAPHIC_DATA]" at bounding box center [343, 134] width 224 height 202
click at [360, 94] on circle at bounding box center [362, 93] width 5 height 5
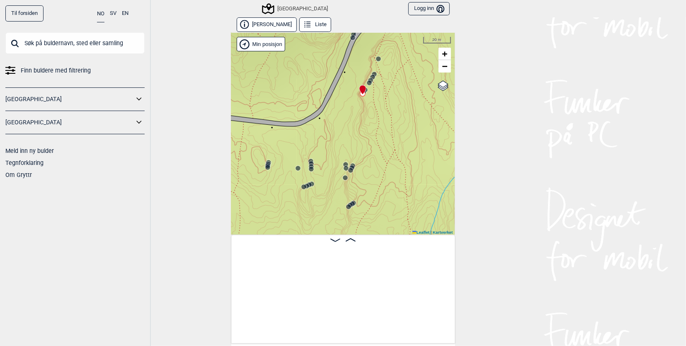
scroll to position [0, 20781]
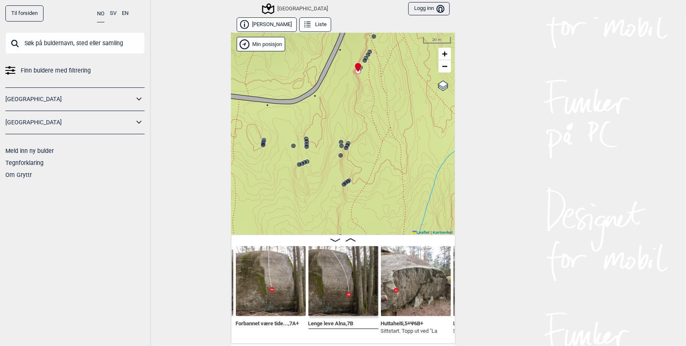
drag, startPoint x: 406, startPoint y: 127, endPoint x: 400, endPoint y: 72, distance: 55.1
click at [400, 73] on div "Speidersteinen Barnehageveggen Cowboyveggen Bølerveggen [GEOGRAPHIC_DATA]" at bounding box center [343, 134] width 224 height 202
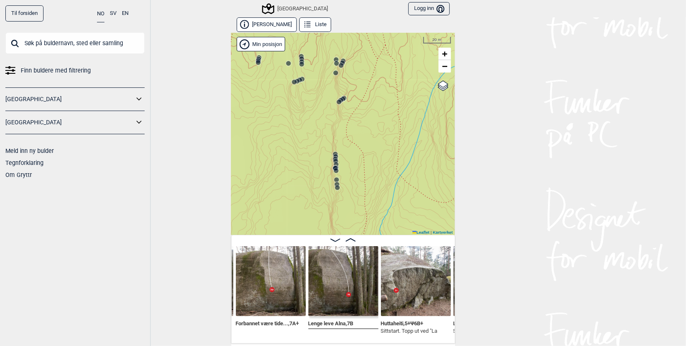
drag, startPoint x: 397, startPoint y: 138, endPoint x: 393, endPoint y: 87, distance: 51.1
click at [393, 87] on div "Speidersteinen Barnehageveggen Cowboyveggen Bølerveggen [GEOGRAPHIC_DATA]" at bounding box center [343, 134] width 224 height 202
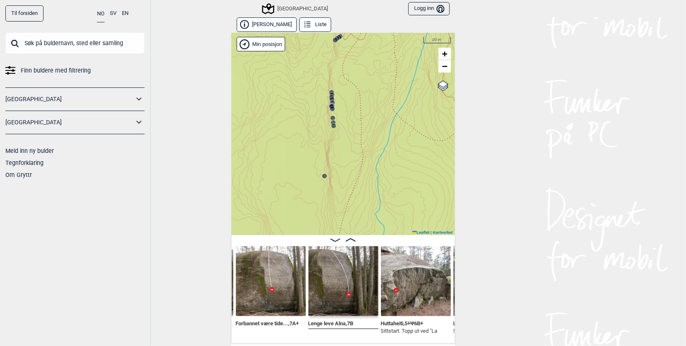
drag, startPoint x: 391, startPoint y: 114, endPoint x: 383, endPoint y: 62, distance: 52.8
click at [387, 53] on div "Speidersteinen Barnehageveggen Cowboyveggen Bølerveggen [GEOGRAPHIC_DATA]" at bounding box center [343, 134] width 224 height 202
click at [322, 179] on circle at bounding box center [324, 177] width 5 height 5
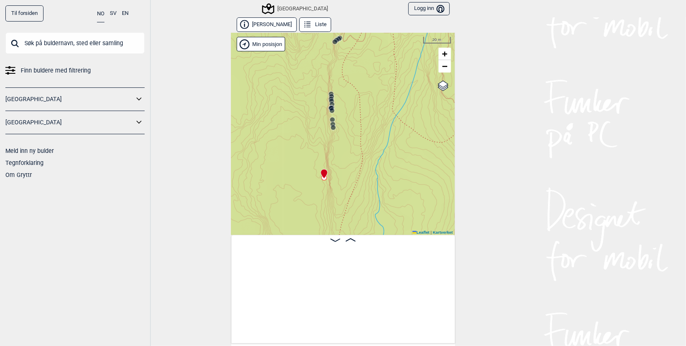
scroll to position [0, 22449]
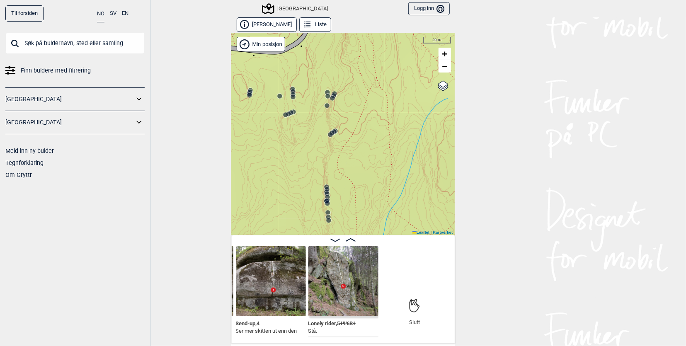
drag, startPoint x: 368, startPoint y: 106, endPoint x: 363, endPoint y: 200, distance: 94.2
click at [363, 200] on div "Speidersteinen Barnehageveggen Cowboyveggen Bølerveggen [GEOGRAPHIC_DATA]" at bounding box center [343, 134] width 224 height 202
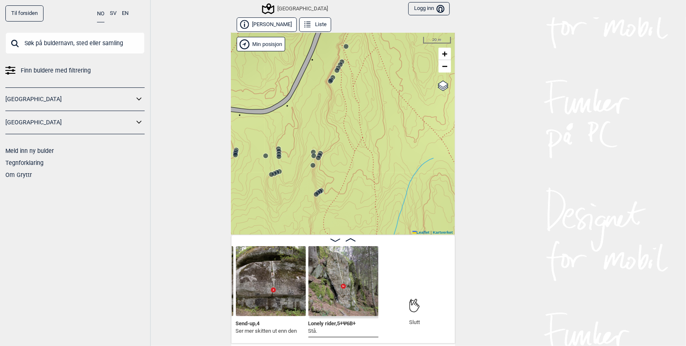
drag, startPoint x: 368, startPoint y: 144, endPoint x: 354, endPoint y: 213, distance: 70.3
click at [354, 212] on div "Speidersteinen Barnehageveggen Cowboyveggen Bølerveggen [GEOGRAPHIC_DATA]" at bounding box center [343, 134] width 224 height 202
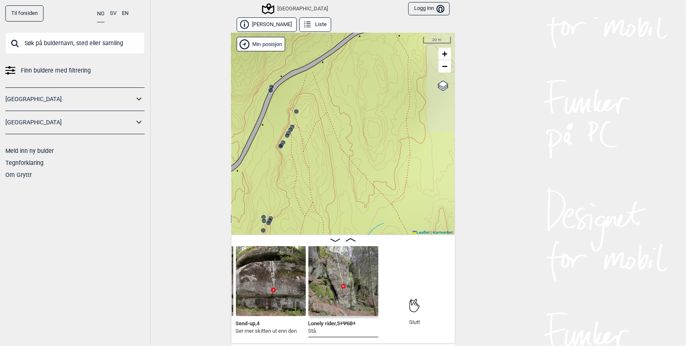
drag, startPoint x: 400, startPoint y: 163, endPoint x: 351, endPoint y: 218, distance: 74.0
click at [352, 218] on div "Speidersteinen Barnehageveggen Cowboyveggen Bølerveggen [GEOGRAPHIC_DATA]" at bounding box center [343, 134] width 224 height 202
click at [268, 91] on circle at bounding box center [270, 90] width 5 height 5
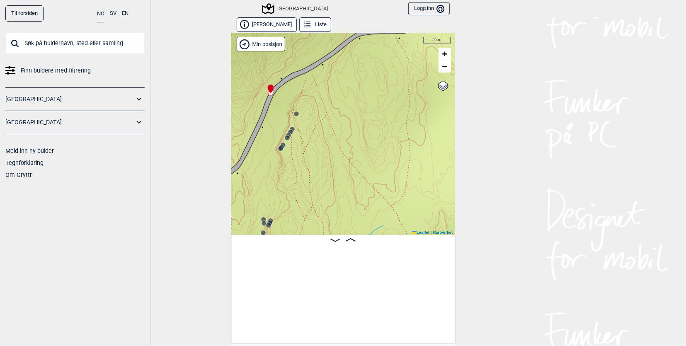
scroll to position [0, 9456]
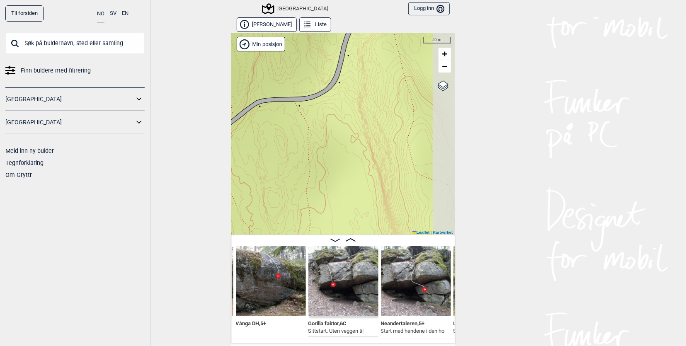
drag, startPoint x: 378, startPoint y: 90, endPoint x: 278, endPoint y: 160, distance: 122.2
click at [278, 160] on div "Speidersteinen Barnehageveggen Cowboyveggen Bølerveggen [GEOGRAPHIC_DATA]" at bounding box center [343, 134] width 224 height 202
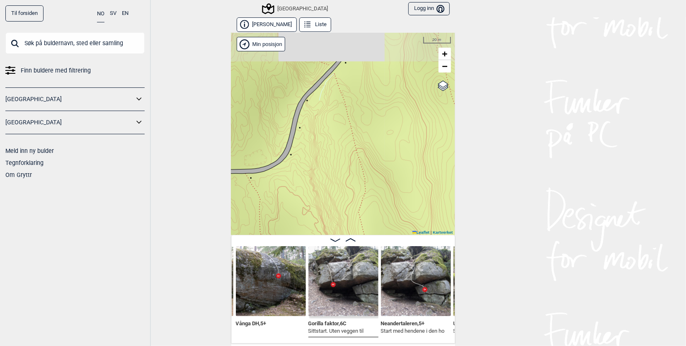
drag, startPoint x: 364, startPoint y: 122, endPoint x: 301, endPoint y: 199, distance: 99.9
click at [301, 200] on div "Speidersteinen Barnehageveggen Cowboyveggen Bølerveggen [GEOGRAPHIC_DATA]" at bounding box center [343, 134] width 224 height 202
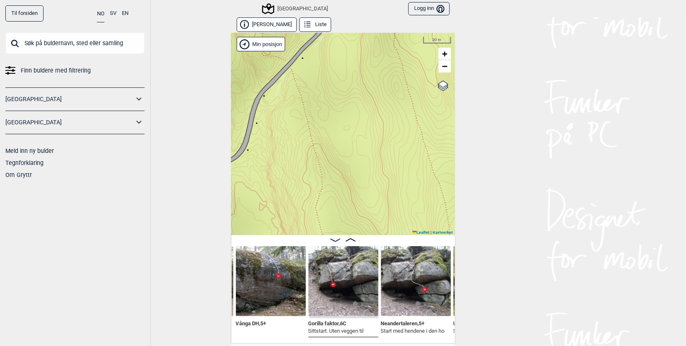
drag, startPoint x: 333, startPoint y: 123, endPoint x: 312, endPoint y: 85, distance: 42.9
click at [310, 89] on div "Speidersteinen Barnehageveggen Cowboyveggen Bølerveggen [GEOGRAPHIC_DATA]" at bounding box center [343, 134] width 224 height 202
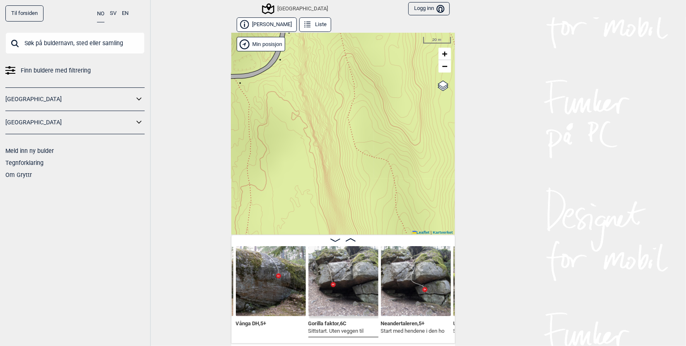
drag, startPoint x: 313, startPoint y: 167, endPoint x: 347, endPoint y: 63, distance: 109.2
click at [347, 66] on div "Speidersteinen Barnehageveggen Cowboyveggen Bølerveggen [GEOGRAPHIC_DATA]" at bounding box center [343, 134] width 224 height 202
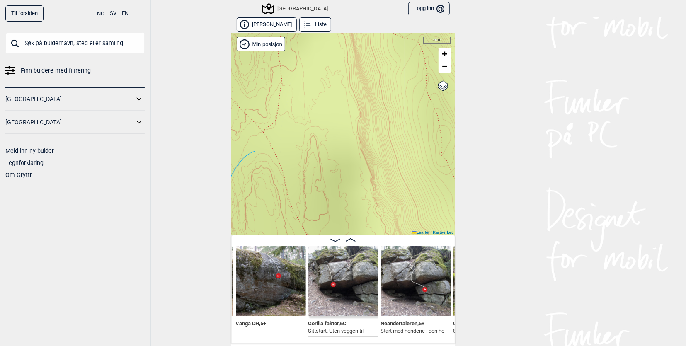
drag, startPoint x: 345, startPoint y: 147, endPoint x: 384, endPoint y: 41, distance: 113.3
click at [372, 54] on div "Speidersteinen Barnehageveggen Cowboyveggen Bølerveggen [GEOGRAPHIC_DATA]" at bounding box center [343, 134] width 224 height 202
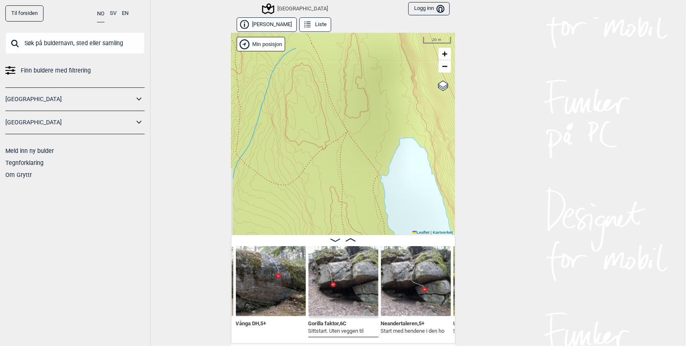
drag, startPoint x: 331, startPoint y: 170, endPoint x: 373, endPoint y: 66, distance: 111.6
click at [372, 66] on div "Speidersteinen Barnehageveggen Cowboyveggen Bølerveggen [GEOGRAPHIC_DATA]" at bounding box center [343, 134] width 224 height 202
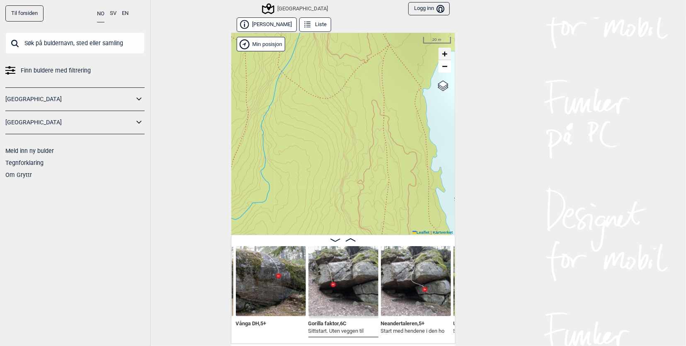
drag, startPoint x: 338, startPoint y: 155, endPoint x: 437, endPoint y: 48, distance: 146.7
click at [435, 48] on div "Speidersteinen Barnehageveggen Cowboyveggen Bølerveggen [GEOGRAPHIC_DATA]" at bounding box center [343, 134] width 224 height 202
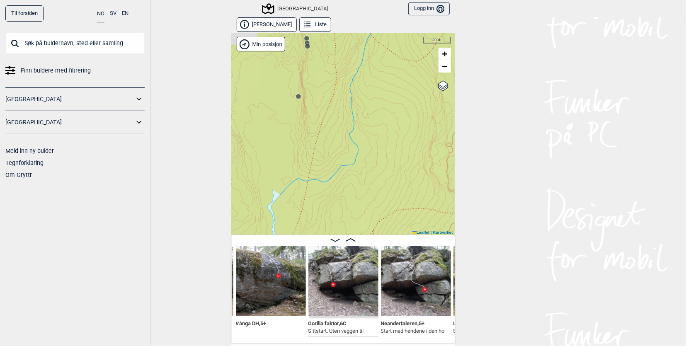
drag, startPoint x: 368, startPoint y: 154, endPoint x: 378, endPoint y: 150, distance: 11.3
click at [397, 152] on div "Speidersteinen Barnehageveggen Cowboyveggen Bølerveggen [GEOGRAPHIC_DATA]" at bounding box center [343, 134] width 224 height 202
click at [296, 98] on circle at bounding box center [298, 97] width 5 height 5
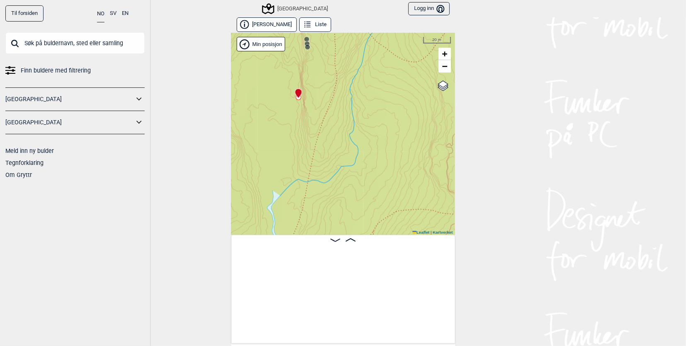
scroll to position [0, 22462]
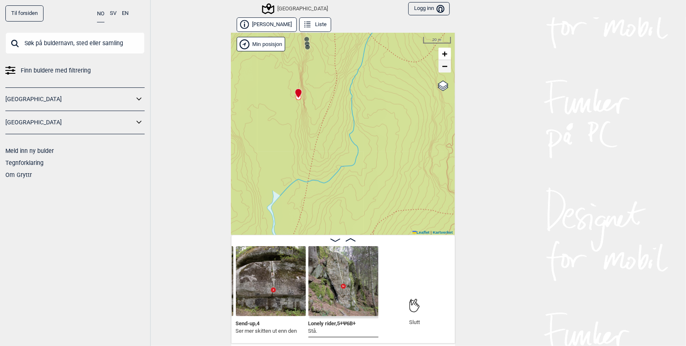
click at [445, 65] on link "−" at bounding box center [445, 66] width 12 height 12
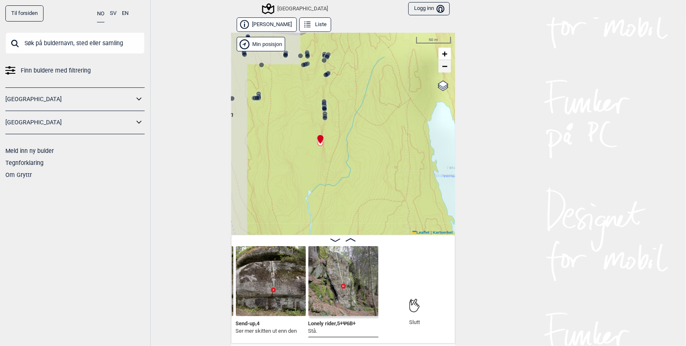
click at [445, 65] on link "−" at bounding box center [445, 66] width 12 height 12
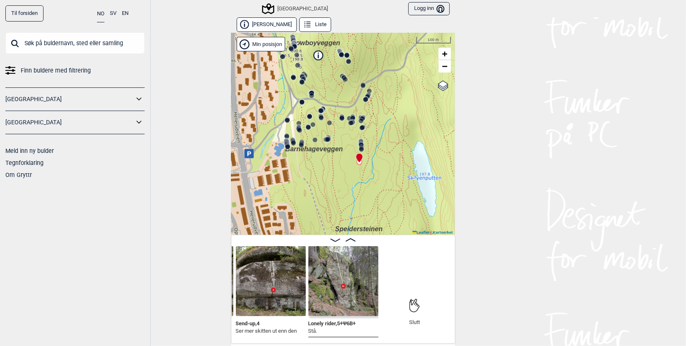
drag, startPoint x: 318, startPoint y: 138, endPoint x: 350, endPoint y: 134, distance: 32.2
click at [350, 134] on div "Speidersteinen Barnehageveggen Cowboyveggen Bølerveggen [GEOGRAPHIC_DATA]" at bounding box center [343, 134] width 224 height 202
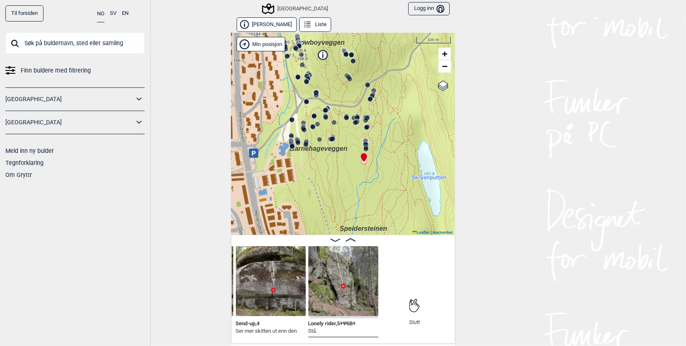
click at [351, 59] on circle at bounding box center [353, 61] width 5 height 5
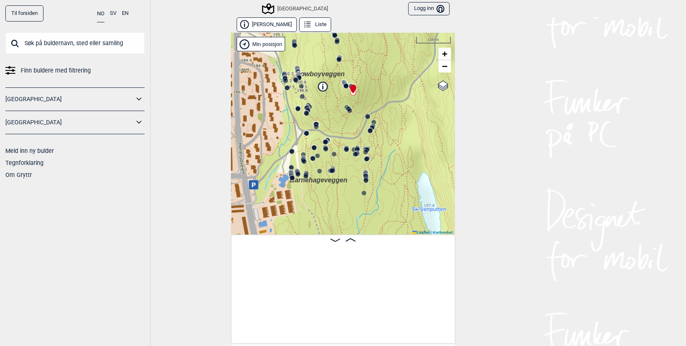
scroll to position [0, 9106]
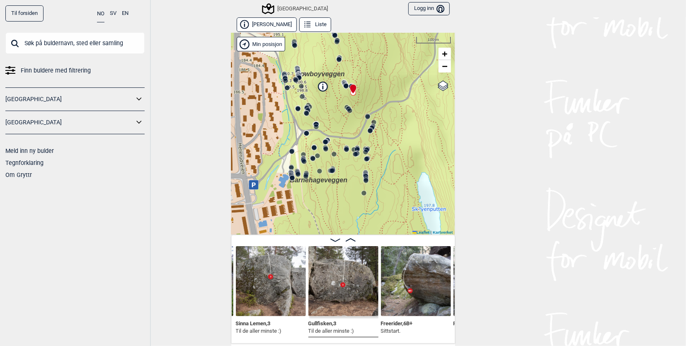
click at [344, 85] on circle at bounding box center [346, 86] width 5 height 5
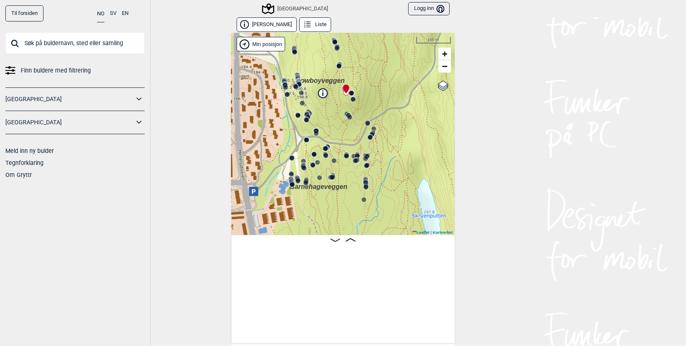
scroll to position [0, 8685]
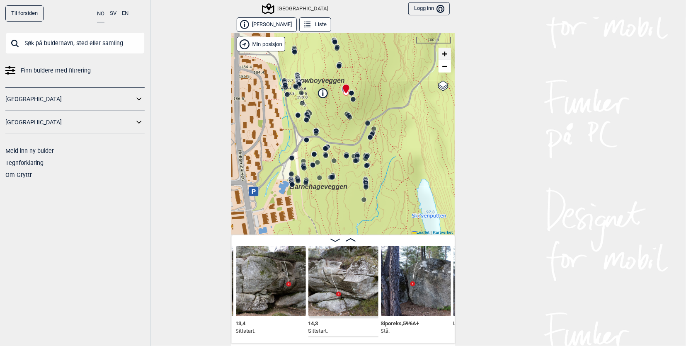
click at [444, 55] on span "+" at bounding box center [444, 53] width 5 height 10
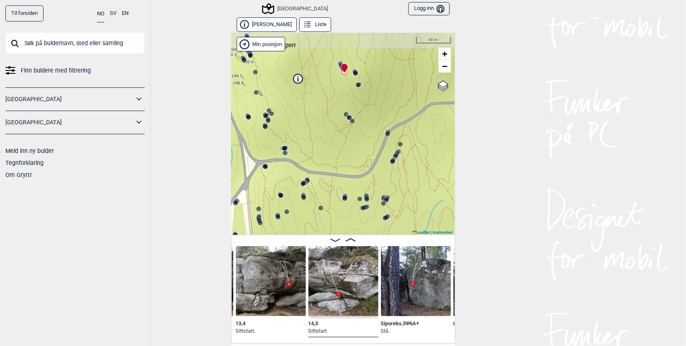
drag, startPoint x: 385, startPoint y: 101, endPoint x: 380, endPoint y: 176, distance: 75.2
click at [380, 176] on div "Speidersteinen Barnehageveggen Cowboyveggen Bølerveggen [GEOGRAPHIC_DATA]" at bounding box center [343, 134] width 224 height 202
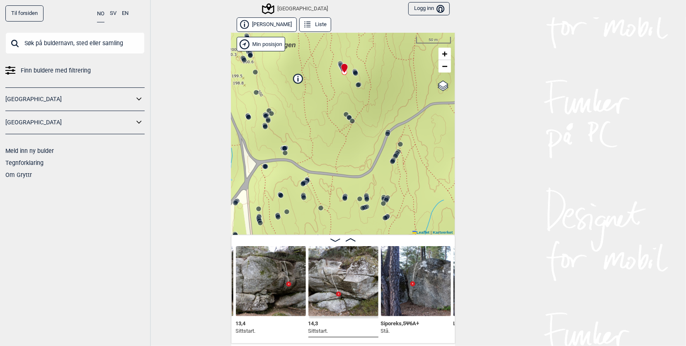
click at [313, 284] on img at bounding box center [343, 281] width 70 height 70
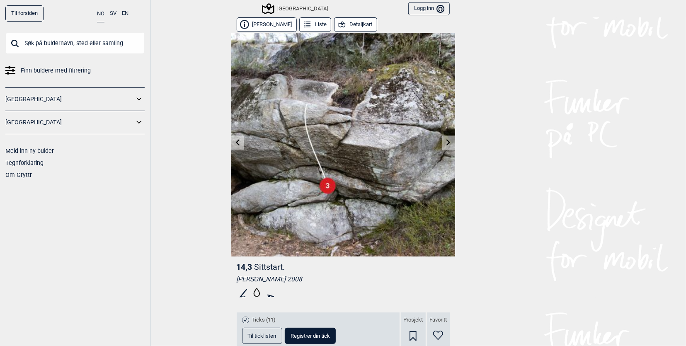
click at [234, 140] on icon at bounding box center [237, 142] width 7 height 7
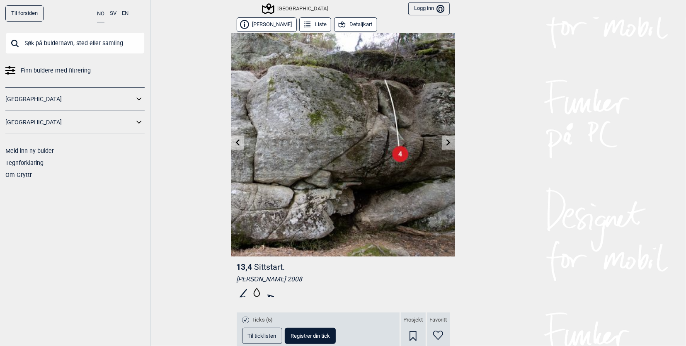
click at [234, 140] on icon at bounding box center [237, 142] width 7 height 7
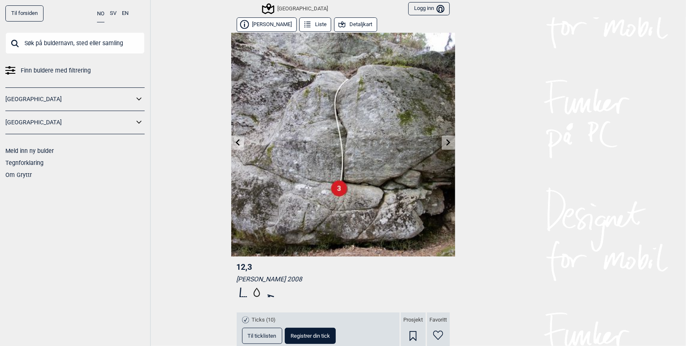
click at [234, 140] on icon at bounding box center [237, 142] width 7 height 7
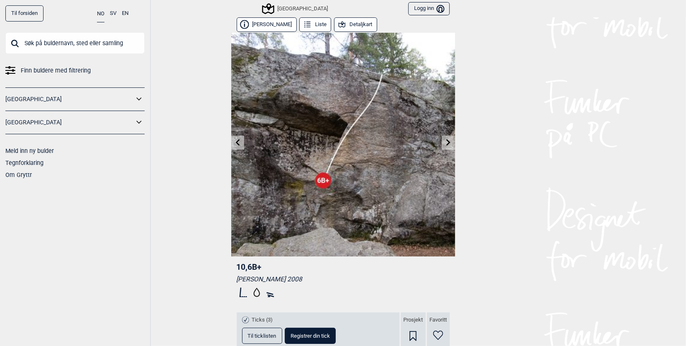
click at [234, 140] on icon at bounding box center [237, 142] width 7 height 7
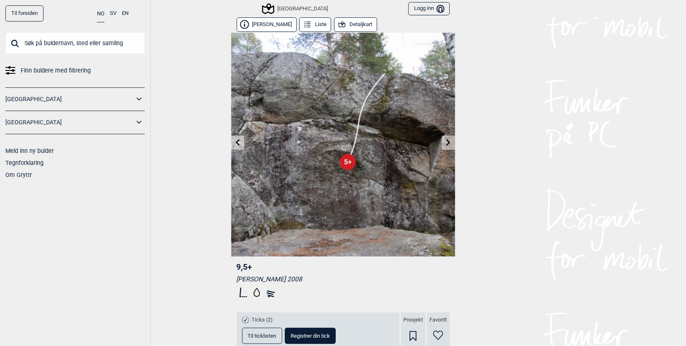
click at [234, 140] on icon at bounding box center [237, 142] width 7 height 7
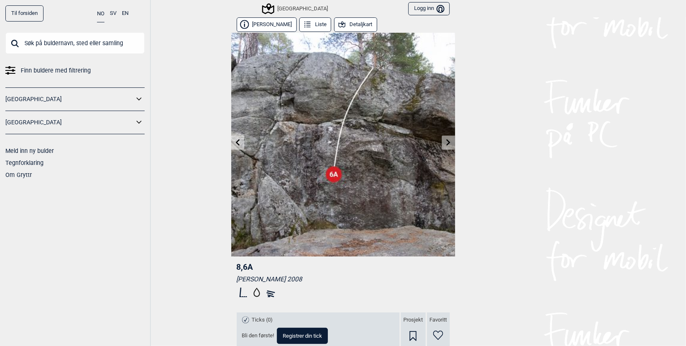
click at [234, 140] on icon at bounding box center [237, 142] width 7 height 7
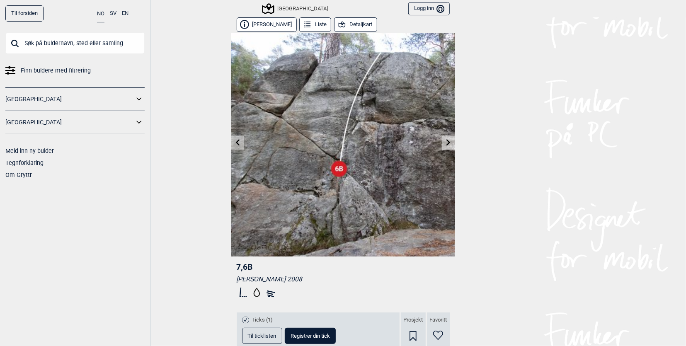
click at [234, 141] on icon at bounding box center [237, 142] width 7 height 7
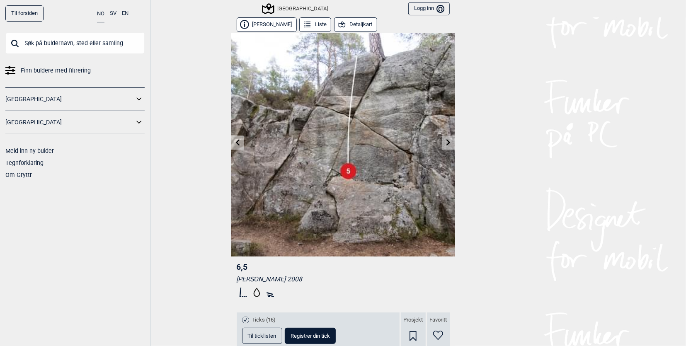
click at [234, 140] on icon at bounding box center [237, 142] width 7 height 7
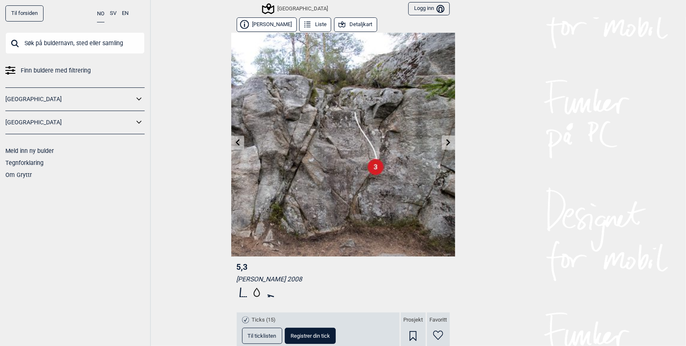
click at [234, 140] on icon at bounding box center [237, 142] width 7 height 7
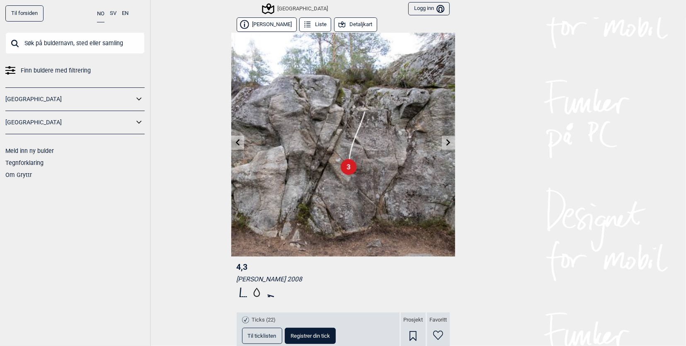
click at [234, 139] on icon at bounding box center [237, 142] width 7 height 7
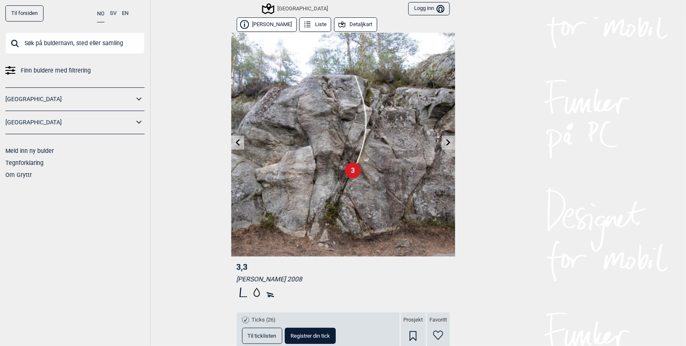
click at [357, 25] on button "Detaljkart" at bounding box center [355, 24] width 43 height 15
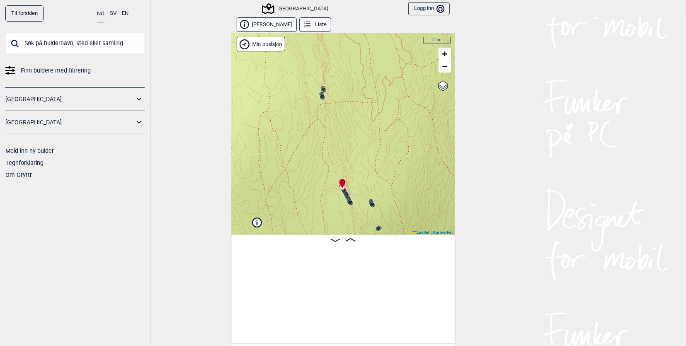
scroll to position [0, 7915]
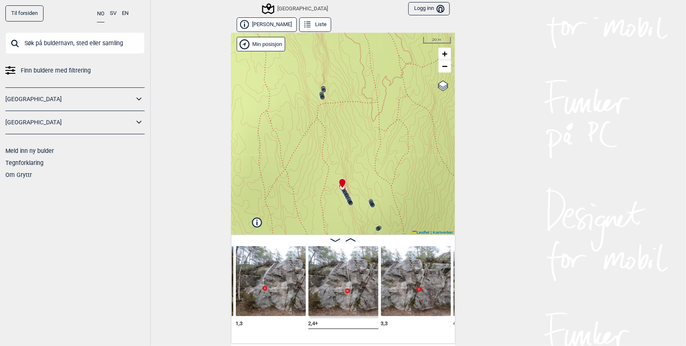
click at [320, 97] on circle at bounding box center [322, 97] width 5 height 5
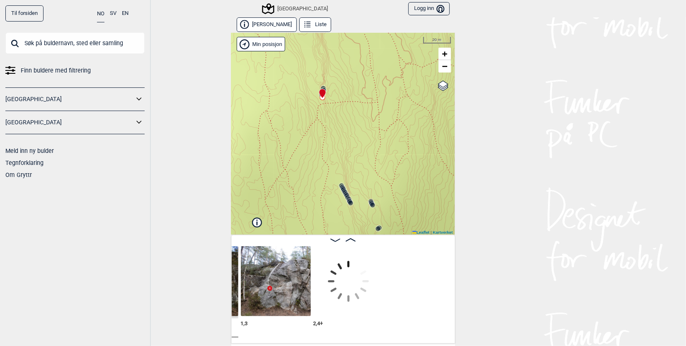
scroll to position [0, 7775]
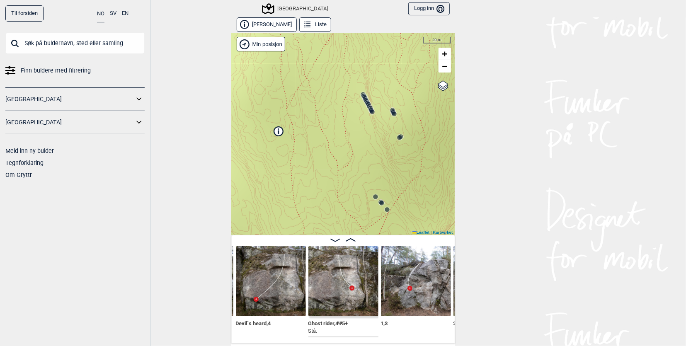
drag, startPoint x: 301, startPoint y: 170, endPoint x: 323, endPoint y: 78, distance: 94.5
click at [323, 78] on div "Speidersteinen Barnehageveggen Cowboyveggen Bølerveggen [GEOGRAPHIC_DATA]" at bounding box center [343, 134] width 224 height 202
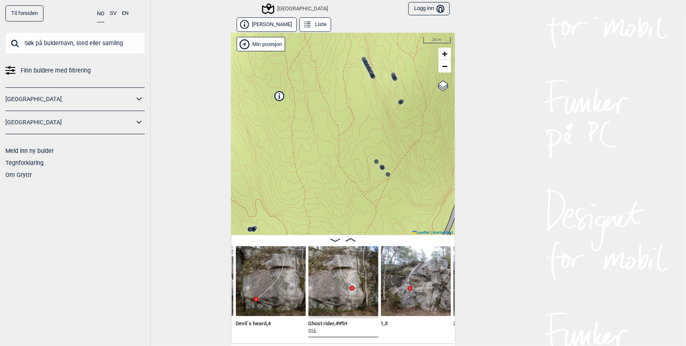
drag, startPoint x: 328, startPoint y: 166, endPoint x: 328, endPoint y: 187, distance: 21.1
click at [328, 181] on div "Speidersteinen Barnehageveggen Cowboyveggen Bølerveggen [GEOGRAPHIC_DATA]" at bounding box center [343, 134] width 224 height 202
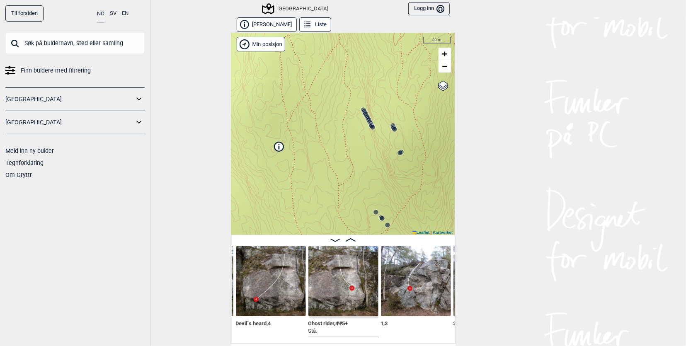
click at [60, 43] on input "text" at bounding box center [74, 43] width 139 height 22
type input "hullet"
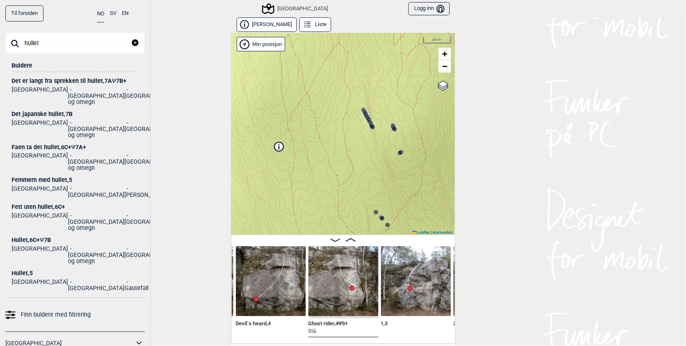
click at [37, 237] on div "Hullet , 6C+ Ψ 7B" at bounding box center [75, 240] width 127 height 6
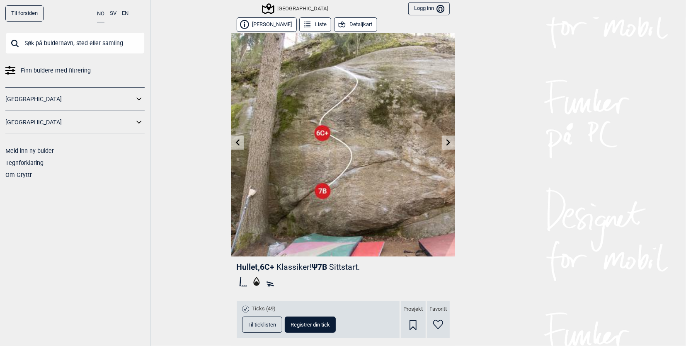
click at [448, 145] on link at bounding box center [448, 143] width 13 height 14
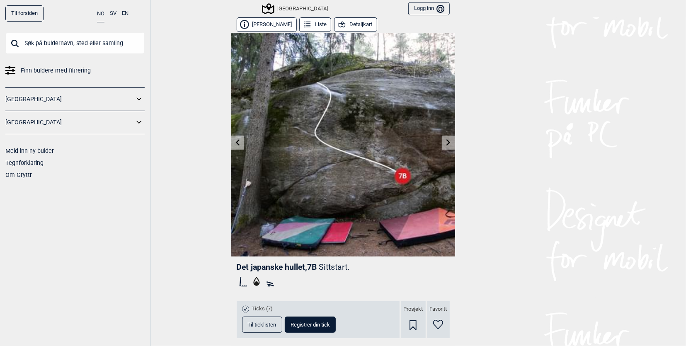
click at [448, 145] on link at bounding box center [448, 143] width 13 height 14
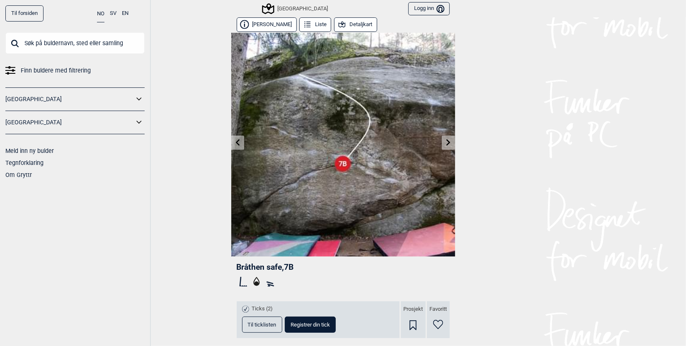
click at [448, 145] on link at bounding box center [448, 143] width 13 height 14
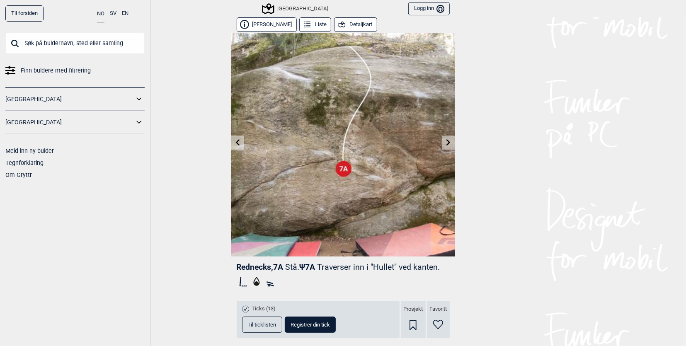
click at [448, 145] on link at bounding box center [448, 143] width 13 height 14
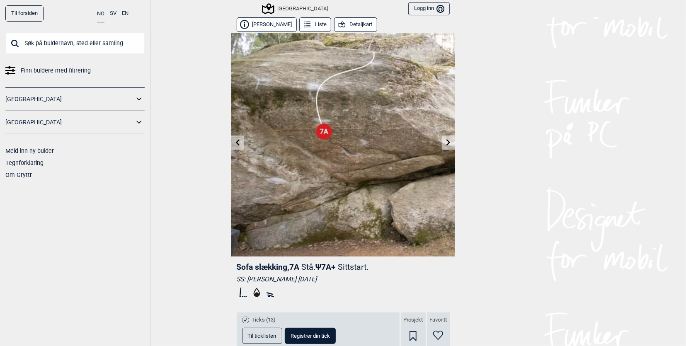
click at [448, 145] on link at bounding box center [448, 143] width 13 height 14
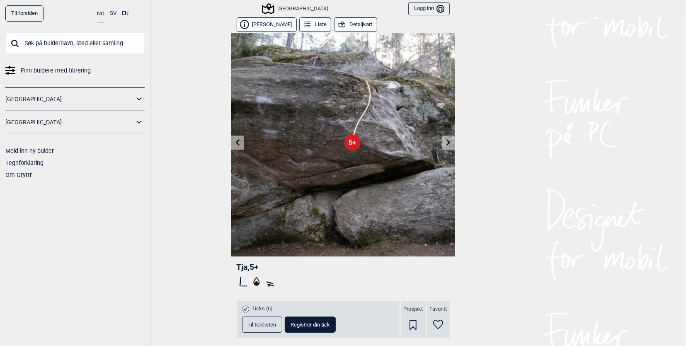
click at [236, 144] on icon at bounding box center [237, 142] width 7 height 7
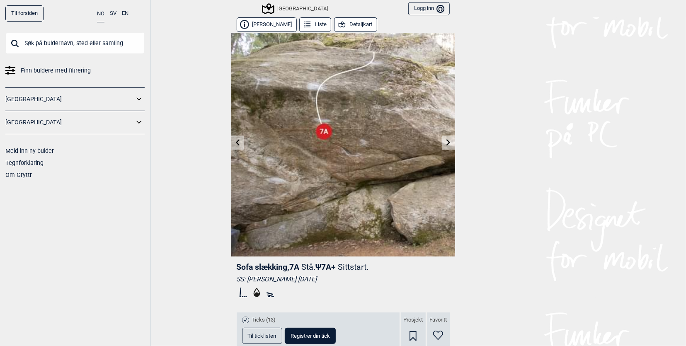
click at [236, 145] on icon at bounding box center [237, 142] width 7 height 7
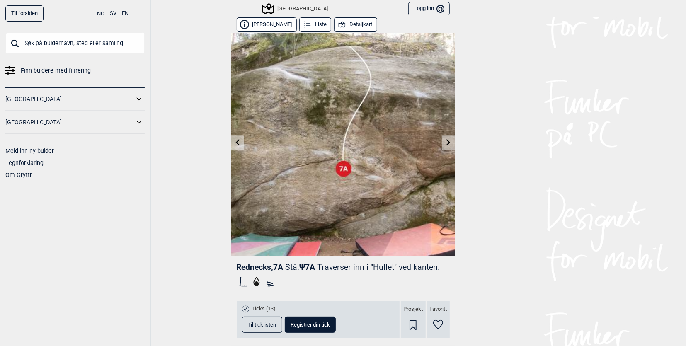
click at [236, 145] on icon at bounding box center [237, 142] width 7 height 7
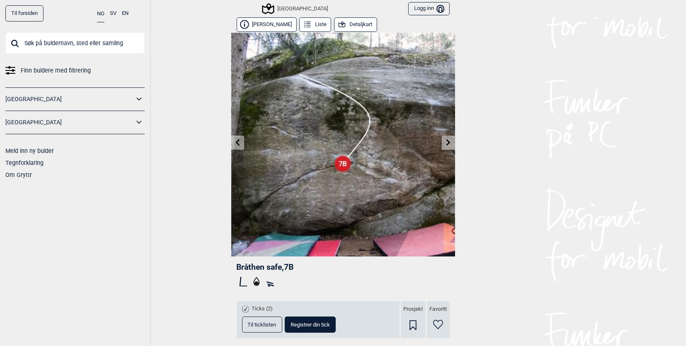
click at [236, 146] on link at bounding box center [237, 143] width 13 height 14
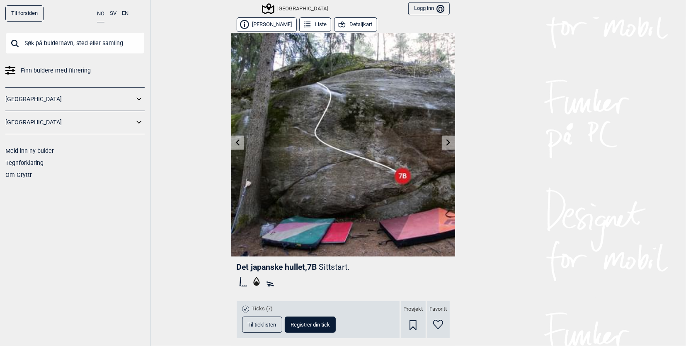
click at [236, 146] on link at bounding box center [237, 143] width 13 height 14
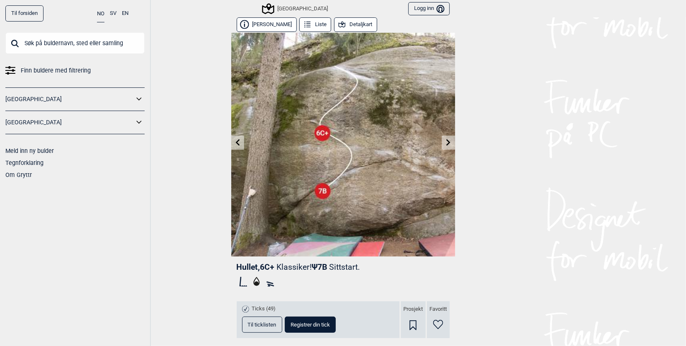
click at [236, 146] on link at bounding box center [237, 143] width 13 height 14
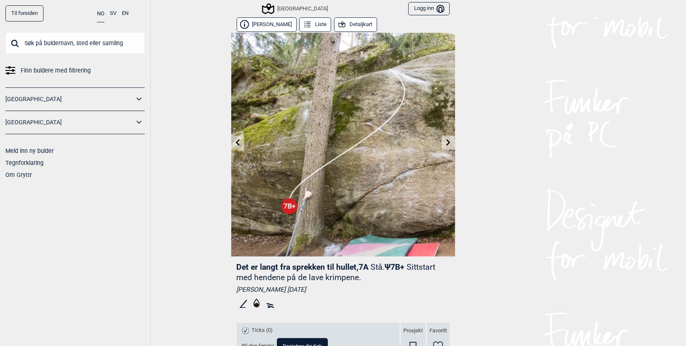
click at [235, 145] on icon at bounding box center [237, 142] width 4 height 7
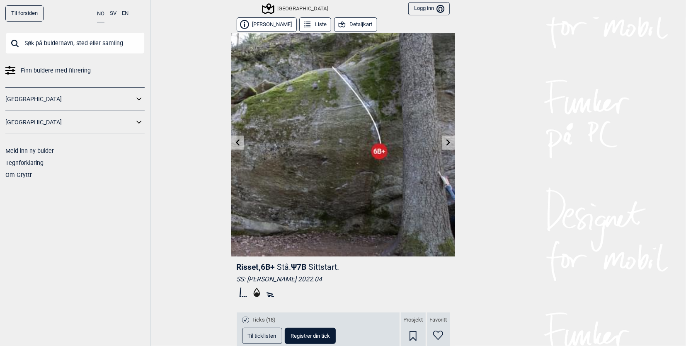
click at [240, 144] on link at bounding box center [237, 143] width 13 height 14
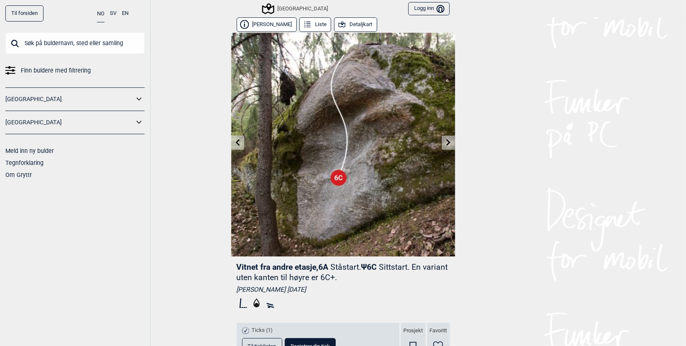
click at [450, 140] on link at bounding box center [448, 143] width 13 height 14
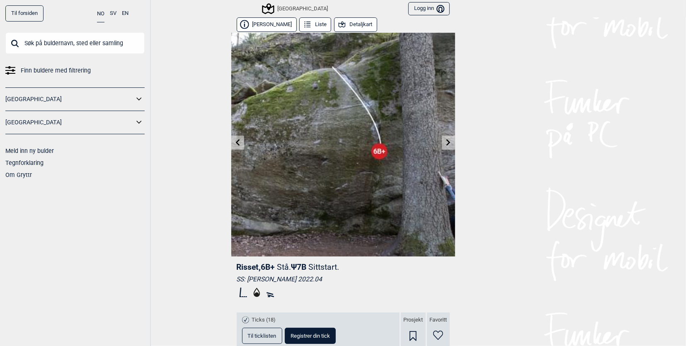
click at [449, 140] on link at bounding box center [448, 143] width 13 height 14
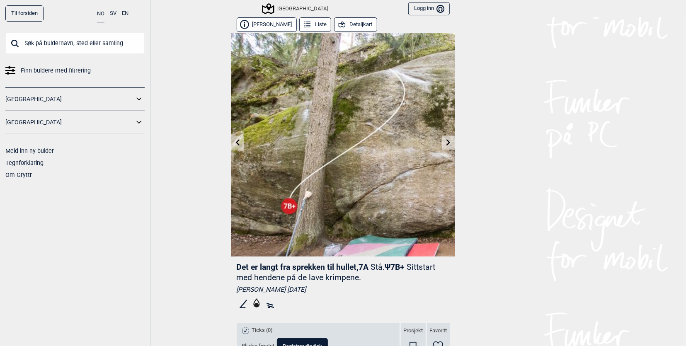
click at [449, 140] on link at bounding box center [448, 143] width 13 height 14
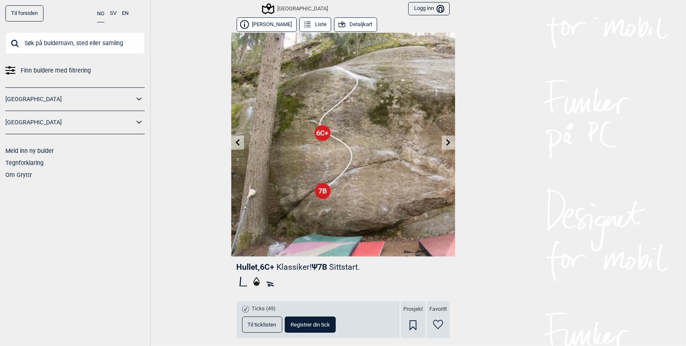
click at [449, 140] on link at bounding box center [448, 143] width 13 height 14
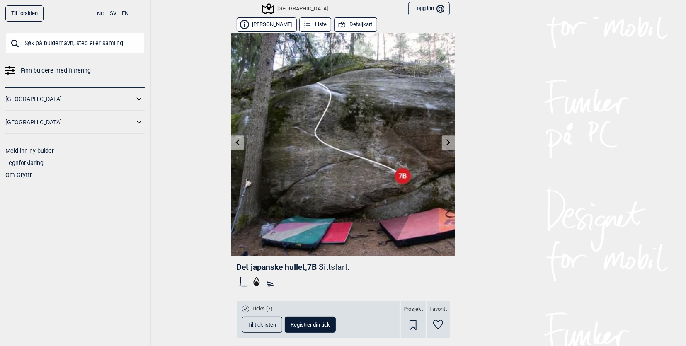
click at [449, 140] on link at bounding box center [448, 143] width 13 height 14
